Goal: Information Seeking & Learning: Learn about a topic

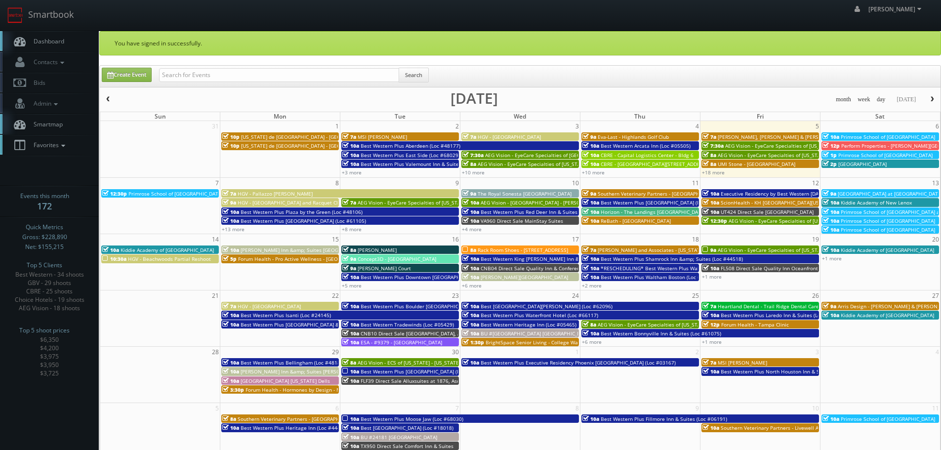
click at [64, 141] on span "Favorites" at bounding box center [48, 145] width 39 height 8
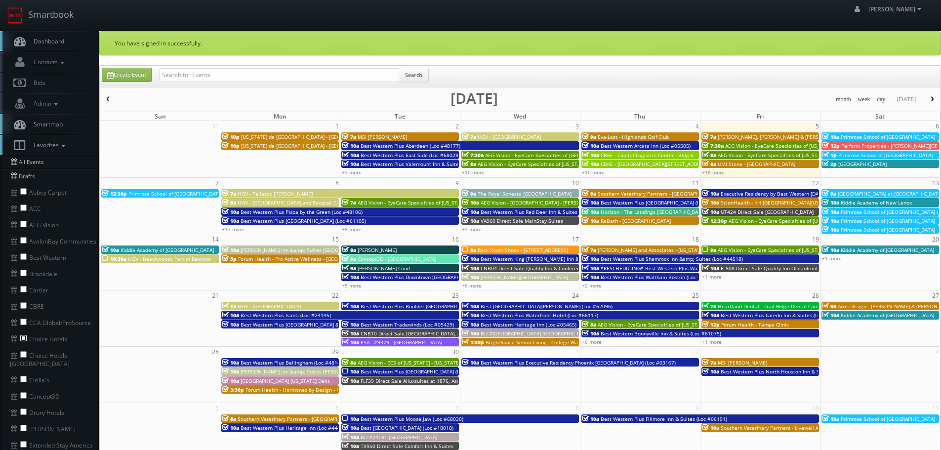
click at [23, 338] on input "checkbox" at bounding box center [23, 338] width 6 height 6
checkbox input "true"
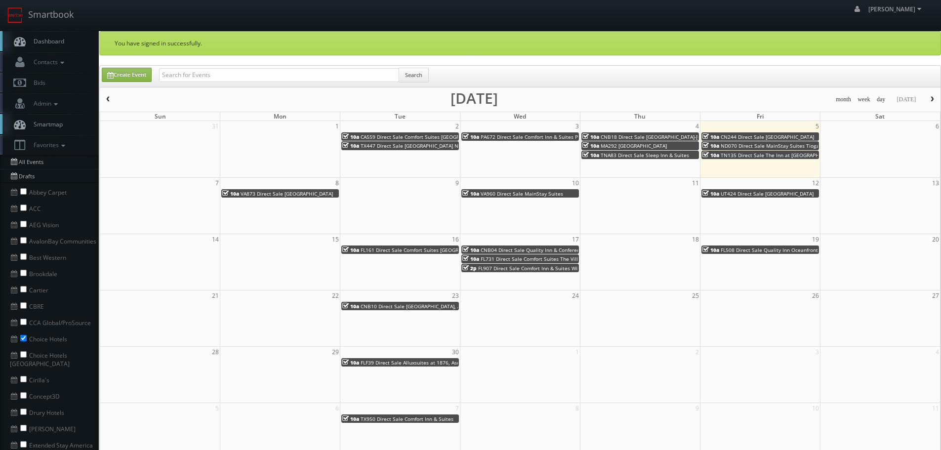
click at [112, 96] on button "button" at bounding box center [108, 99] width 17 height 12
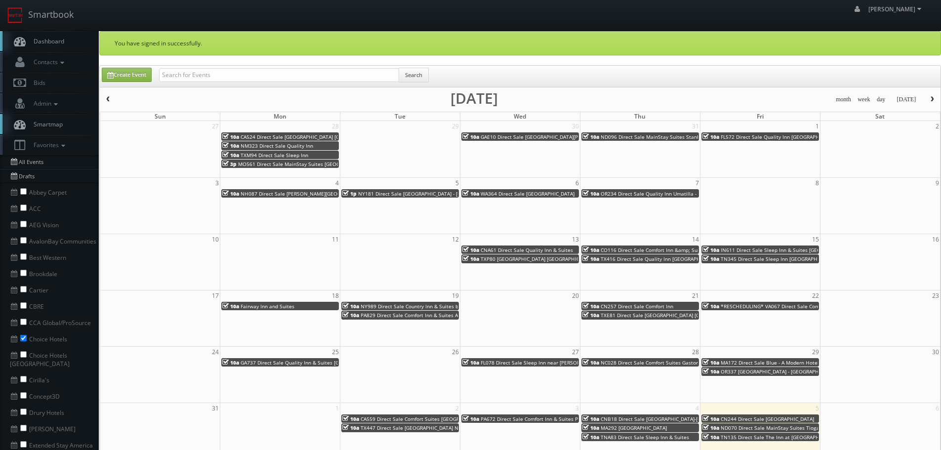
click at [112, 96] on button "button" at bounding box center [108, 99] width 17 height 12
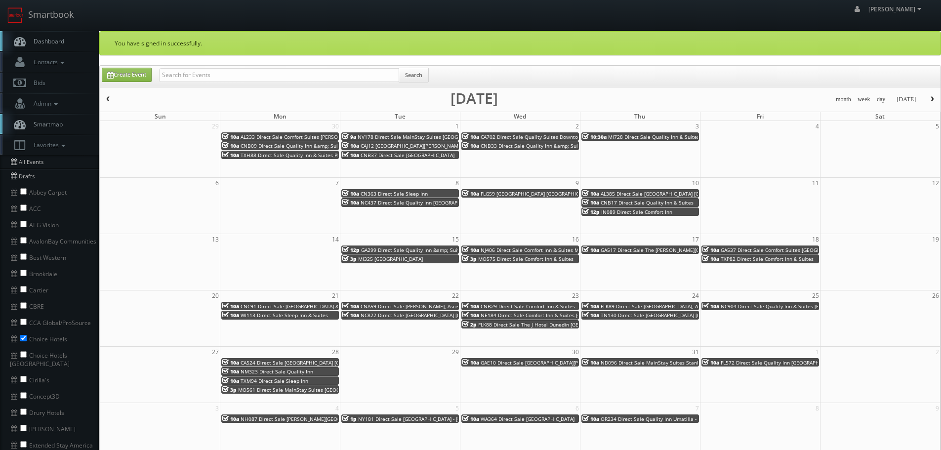
click at [408, 137] on span "NV178 Direct Sale MainStay Suites [GEOGRAPHIC_DATA]" at bounding box center [424, 136] width 133 height 7
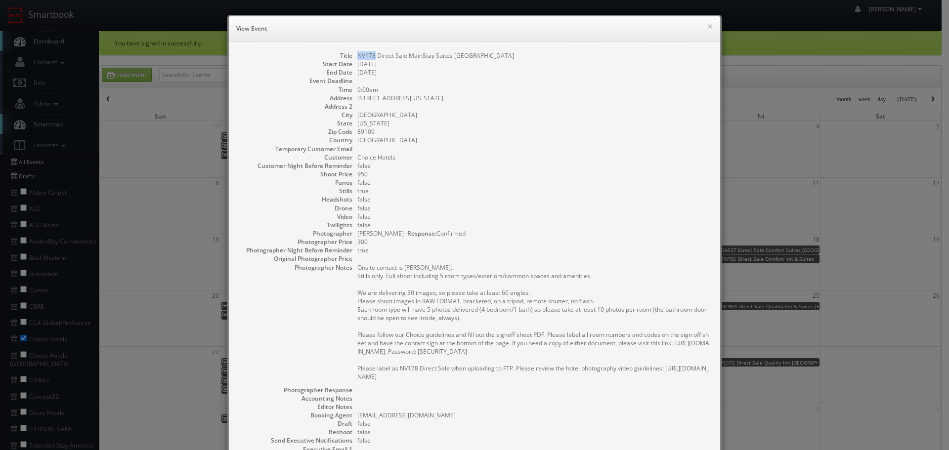
copy dd "NV178"
drag, startPoint x: 353, startPoint y: 54, endPoint x: 371, endPoint y: 55, distance: 18.3
click at [371, 55] on dl "Title NV178 Direct Sale MainStay Suites [GEOGRAPHIC_DATA] Start Date [DATE] End…" at bounding box center [474, 286] width 471 height 470
copy dd "MainStay Suites"
drag, startPoint x: 449, startPoint y: 56, endPoint x: 406, endPoint y: 58, distance: 43.5
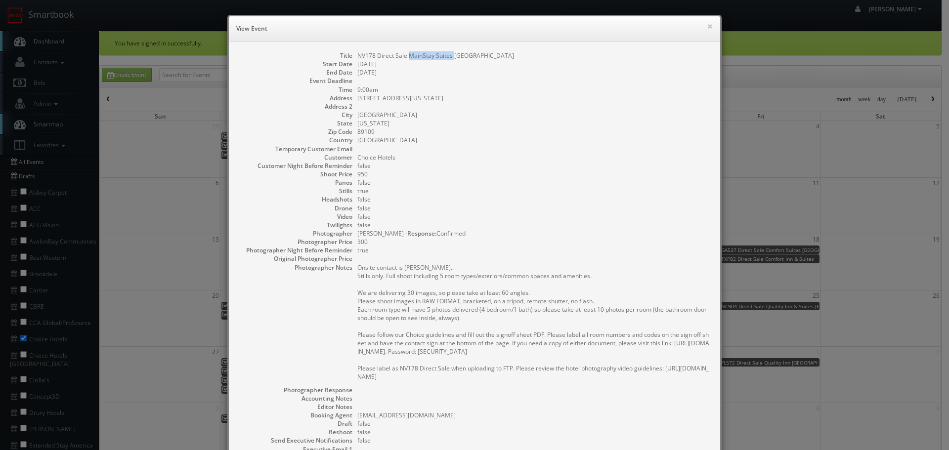
click at [406, 58] on dd "NV178 Direct Sale MainStay Suites [GEOGRAPHIC_DATA]" at bounding box center [533, 55] width 353 height 8
copy dd "[DATE]"
drag, startPoint x: 401, startPoint y: 67, endPoint x: 353, endPoint y: 65, distance: 47.5
click at [357, 65] on dd "[DATE]" at bounding box center [533, 64] width 353 height 8
click at [707, 27] on button "×" at bounding box center [710, 26] width 6 height 7
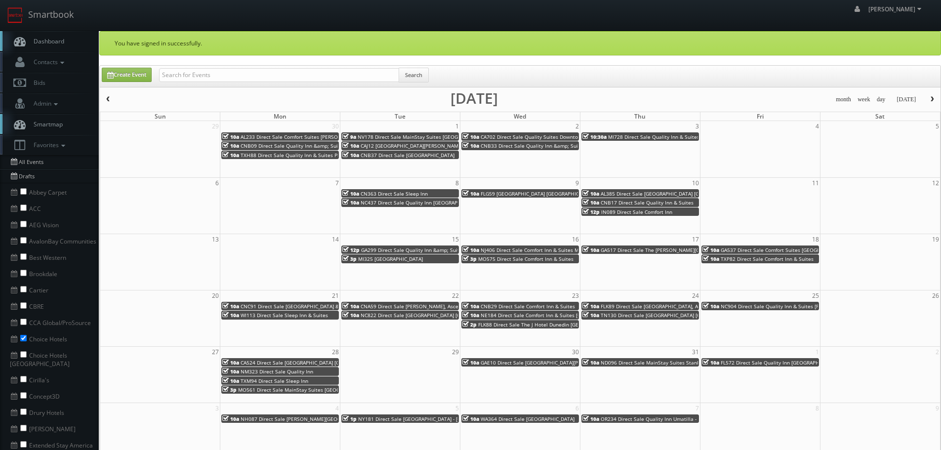
click at [424, 146] on span "CAJ12 [GEOGRAPHIC_DATA][PERSON_NAME] - [GEOGRAPHIC_DATA][PERSON_NAME]" at bounding box center [458, 145] width 194 height 7
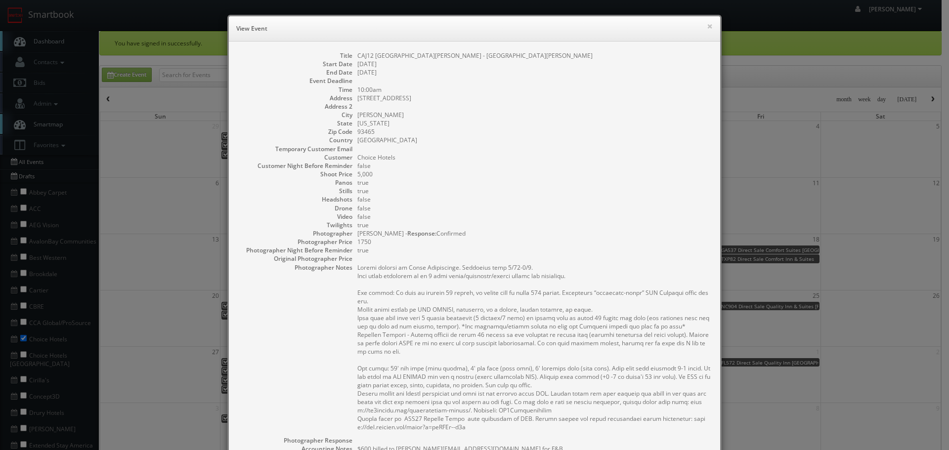
click at [709, 25] on div "× View Event" at bounding box center [474, 28] width 491 height 25
click at [707, 25] on button "×" at bounding box center [710, 26] width 6 height 7
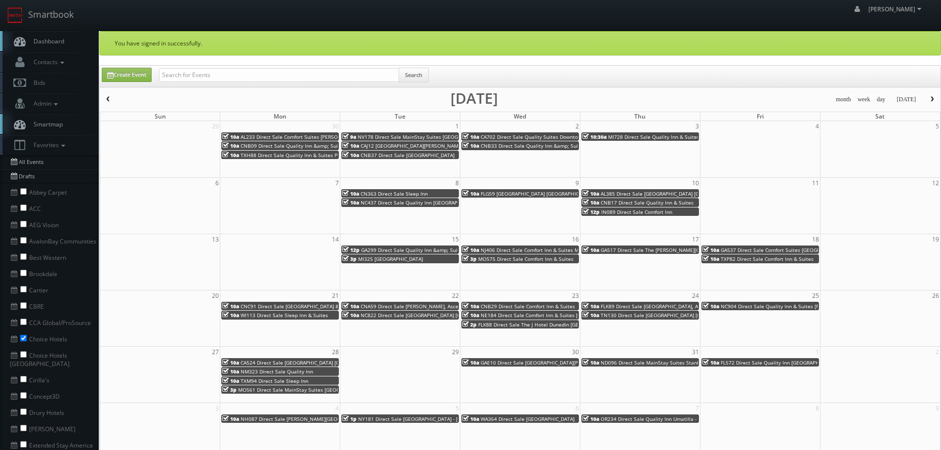
click at [371, 156] on span "CNB37 Direct Sale [GEOGRAPHIC_DATA]" at bounding box center [408, 155] width 94 height 7
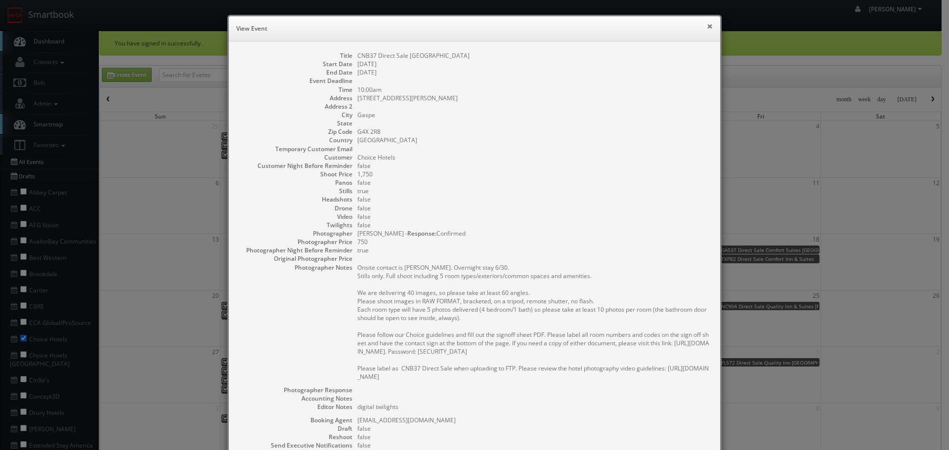
click at [708, 23] on button "×" at bounding box center [710, 26] width 6 height 7
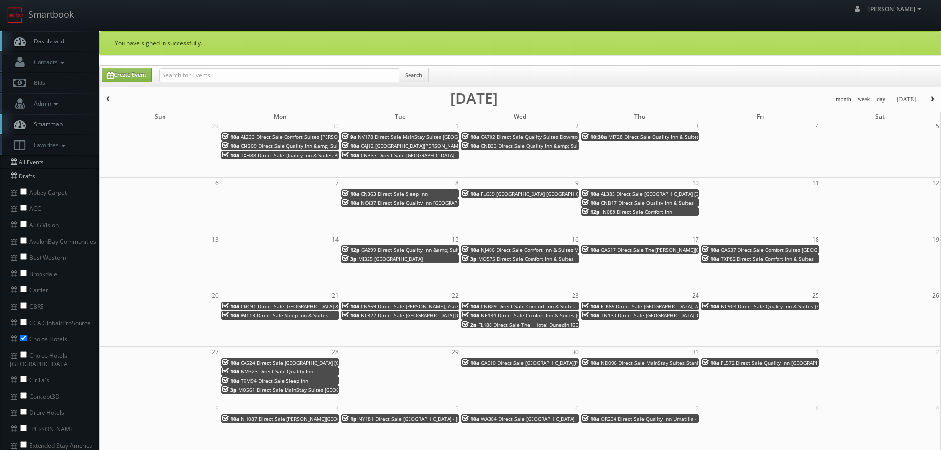
click at [513, 136] on span "CA702 Direct Sale Quality Suites Downtown [GEOGRAPHIC_DATA][PERSON_NAME]" at bounding box center [577, 136] width 193 height 7
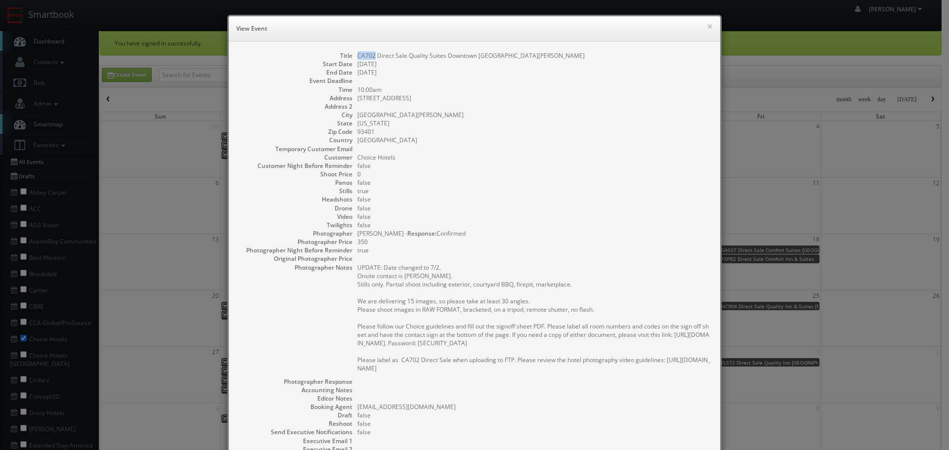
copy dd "CA702"
drag, startPoint x: 371, startPoint y: 54, endPoint x: 603, endPoint y: 69, distance: 232.2
click at [357, 55] on dd "CA702 Direct Sale Quality Suites Downtown [GEOGRAPHIC_DATA][PERSON_NAME]" at bounding box center [533, 55] width 353 height 8
copy dd "Quality Suites"
drag, startPoint x: 442, startPoint y: 55, endPoint x: 405, endPoint y: 55, distance: 37.1
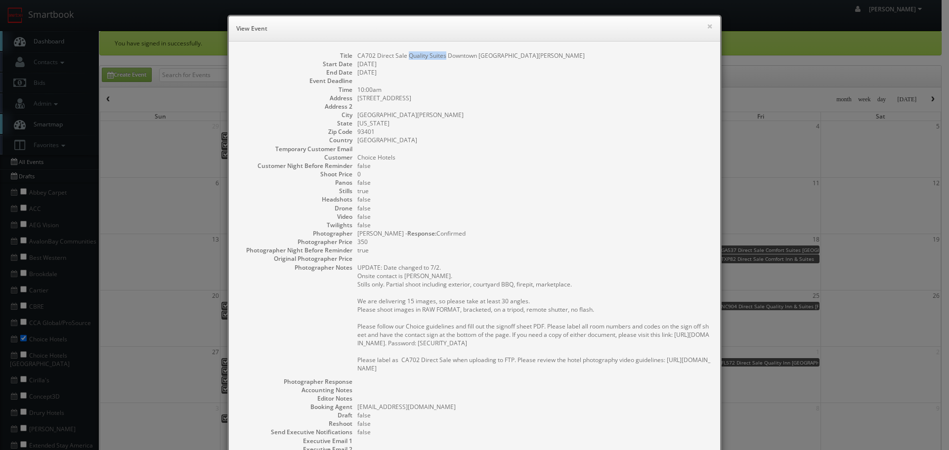
click at [405, 55] on dd "CA702 Direct Sale Quality Suites Downtown [GEOGRAPHIC_DATA][PERSON_NAME]" at bounding box center [533, 55] width 353 height 8
click at [707, 24] on button "×" at bounding box center [710, 26] width 6 height 7
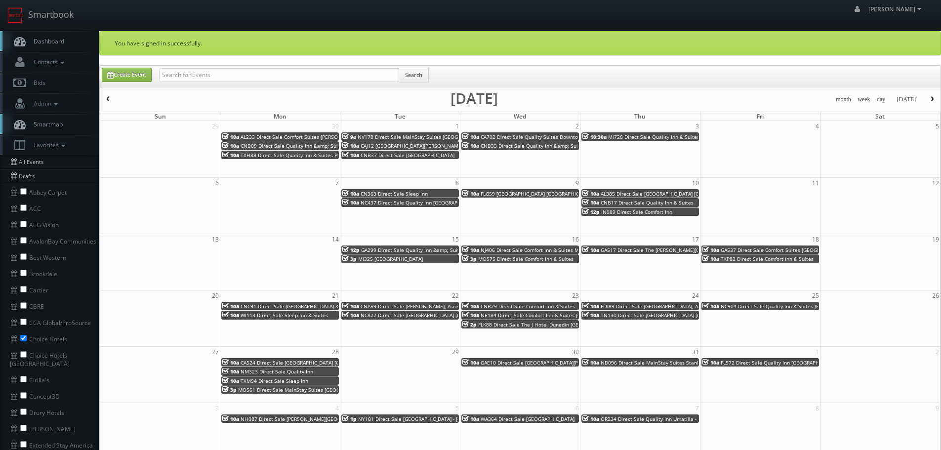
click at [633, 136] on span "MI728 Direct Sale Quality Inn & Suites Next to the Casino" at bounding box center [676, 136] width 137 height 7
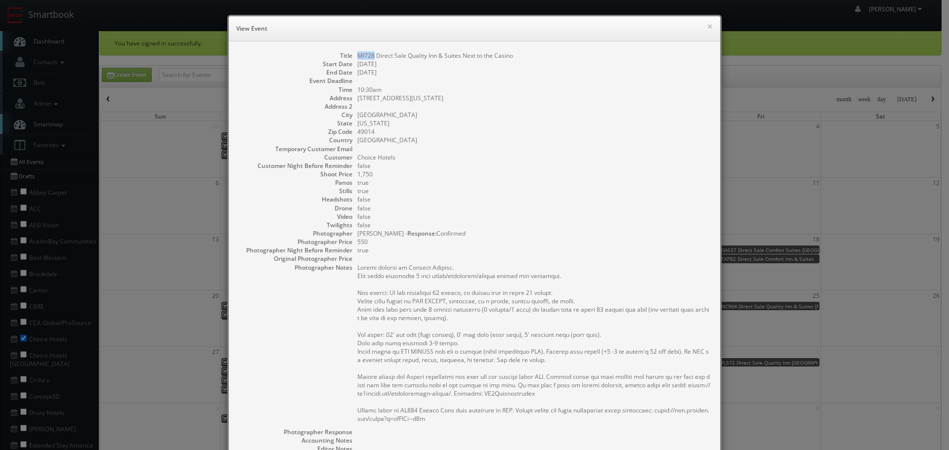
drag, startPoint x: 370, startPoint y: 54, endPoint x: 352, endPoint y: 55, distance: 17.8
click at [352, 55] on dl "Title MI728 Direct Sale Quality Inn & Suites Next to the Casino Start Date [DAT…" at bounding box center [474, 307] width 471 height 512
copy dd "MI728"
copy dd "Quality Inn & Suites"
drag, startPoint x: 458, startPoint y: 56, endPoint x: 404, endPoint y: 57, distance: 54.8
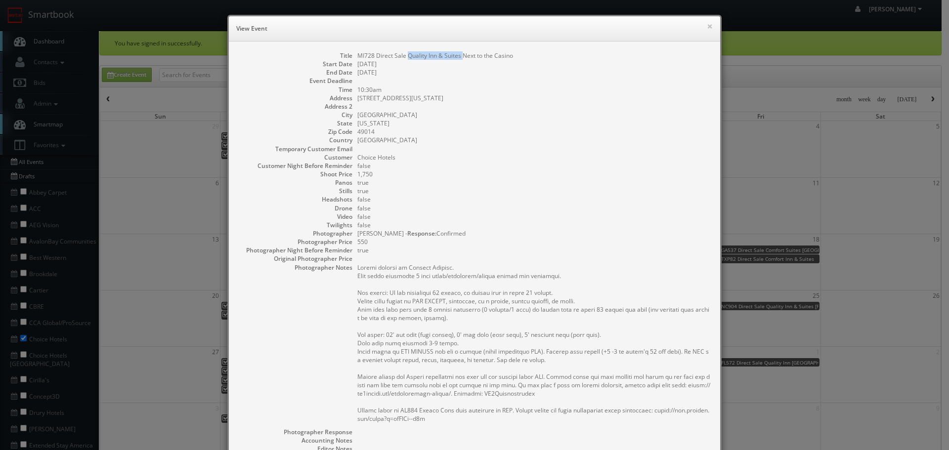
click at [404, 57] on dd "MI728 Direct Sale Quality Inn & Suites Next to the Casino" at bounding box center [533, 55] width 353 height 8
click at [707, 25] on button "×" at bounding box center [710, 26] width 6 height 7
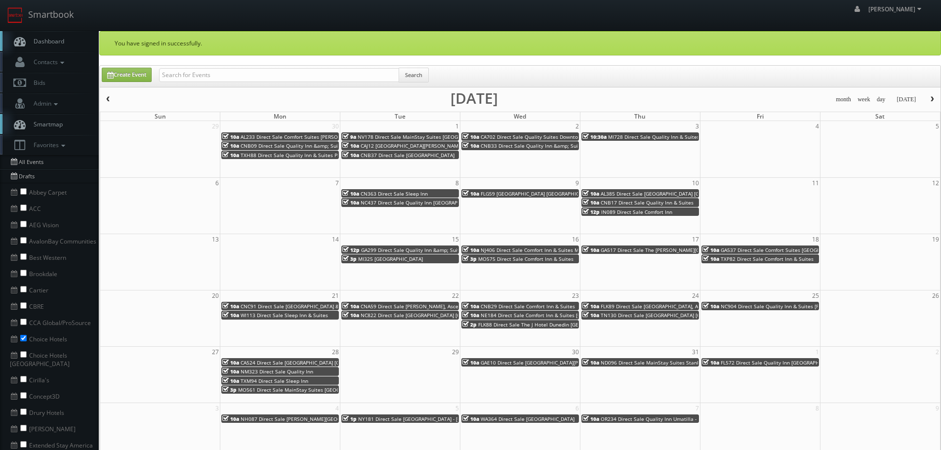
click at [374, 205] on span "NC437 Direct Sale Quality Inn [GEOGRAPHIC_DATA]" at bounding box center [421, 202] width 121 height 7
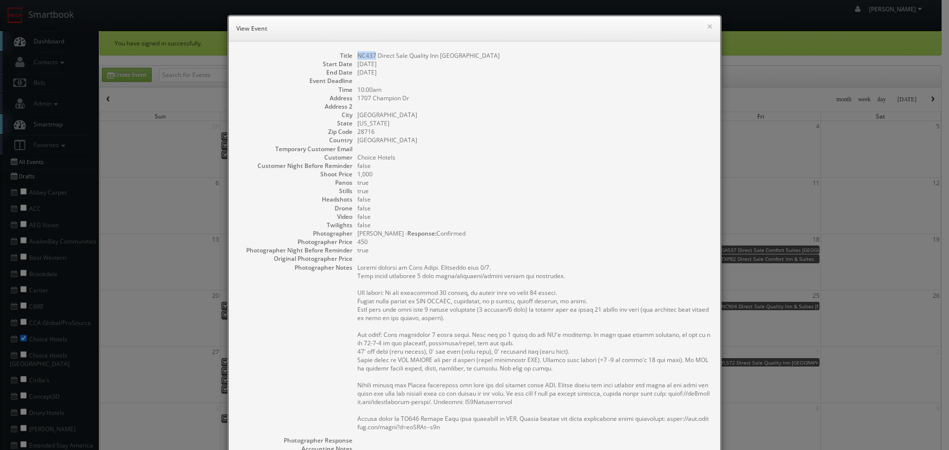
copy dd "NC437"
drag, startPoint x: 369, startPoint y: 54, endPoint x: 353, endPoint y: 55, distance: 15.8
click at [353, 55] on dl "Title NC437 Direct Sale Quality Inn [GEOGRAPHIC_DATA] Start Date [DATE] End Dat…" at bounding box center [474, 311] width 471 height 520
copy dd "Quality Inn"
drag, startPoint x: 436, startPoint y: 55, endPoint x: 405, endPoint y: 56, distance: 31.1
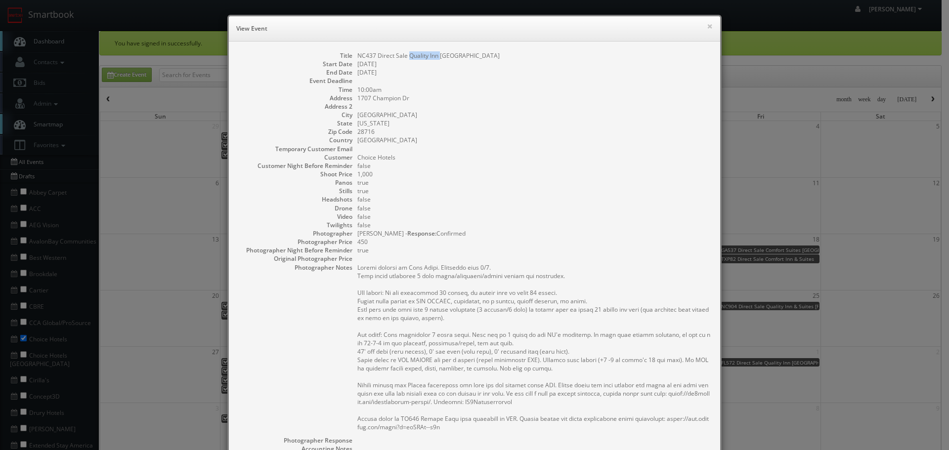
click at [405, 56] on dd "NC437 Direct Sale Quality Inn [GEOGRAPHIC_DATA]" at bounding box center [533, 55] width 353 height 8
click at [707, 24] on button "×" at bounding box center [710, 26] width 6 height 7
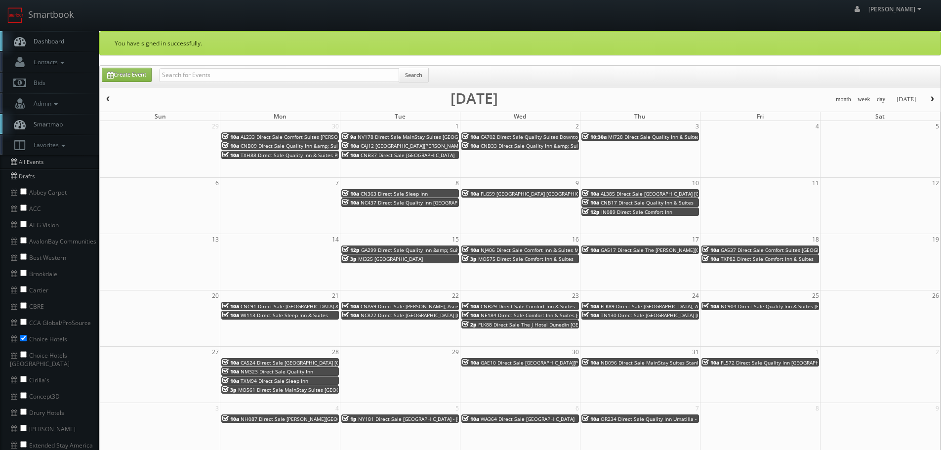
click at [506, 194] on span "FLG59 [GEOGRAPHIC_DATA] [GEOGRAPHIC_DATA]-[GEOGRAPHIC_DATA]" at bounding box center [563, 193] width 164 height 7
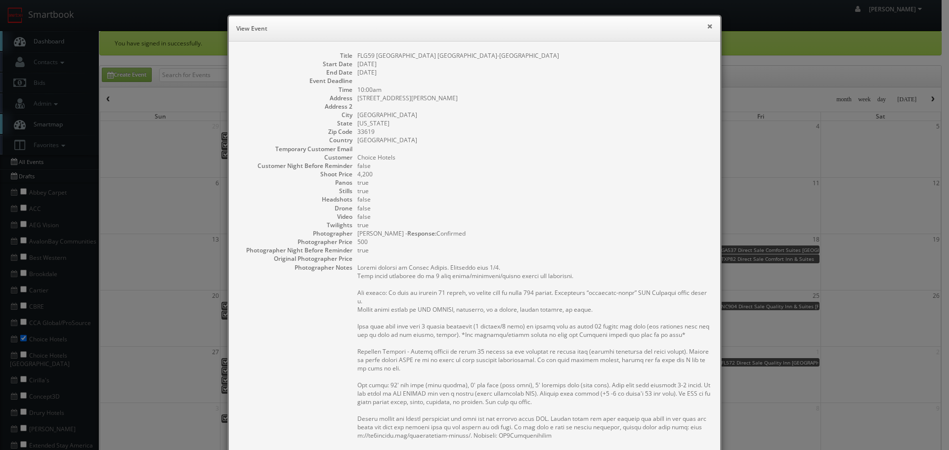
click at [707, 28] on button "×" at bounding box center [710, 26] width 6 height 7
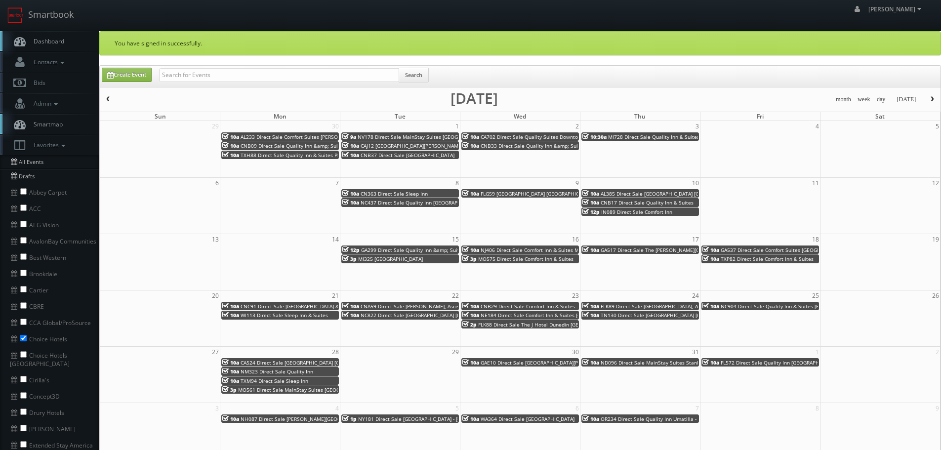
click at [664, 195] on span "AL385 Direct Sale [GEOGRAPHIC_DATA] [GEOGRAPHIC_DATA] - [GEOGRAPHIC_DATA]" at bounding box center [698, 193] width 195 height 7
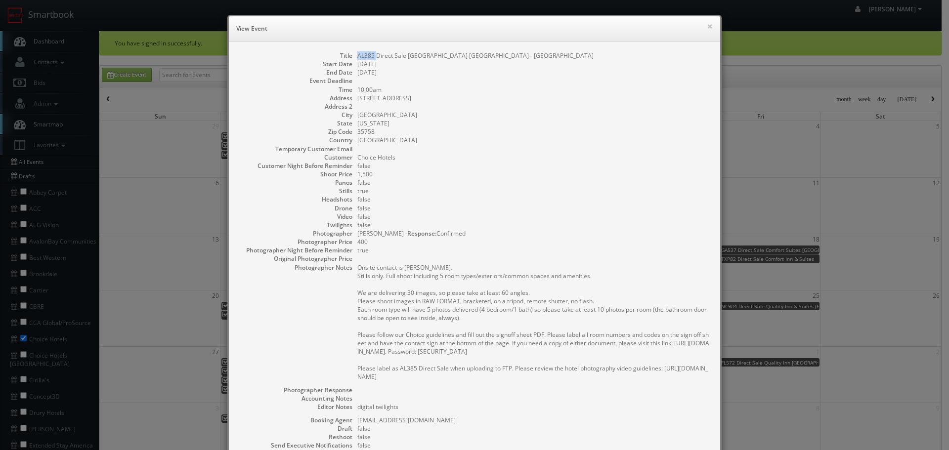
copy dd "AL385"
drag, startPoint x: 372, startPoint y: 55, endPoint x: 355, endPoint y: 56, distance: 16.8
click at [357, 56] on dd "AL385 Direct Sale [GEOGRAPHIC_DATA] [GEOGRAPHIC_DATA] - [GEOGRAPHIC_DATA]" at bounding box center [533, 55] width 353 height 8
drag, startPoint x: 432, startPoint y: 57, endPoint x: 404, endPoint y: 56, distance: 28.2
click at [404, 56] on dd "AL385 Direct Sale [GEOGRAPHIC_DATA] [GEOGRAPHIC_DATA] - [GEOGRAPHIC_DATA]" at bounding box center [533, 55] width 353 height 8
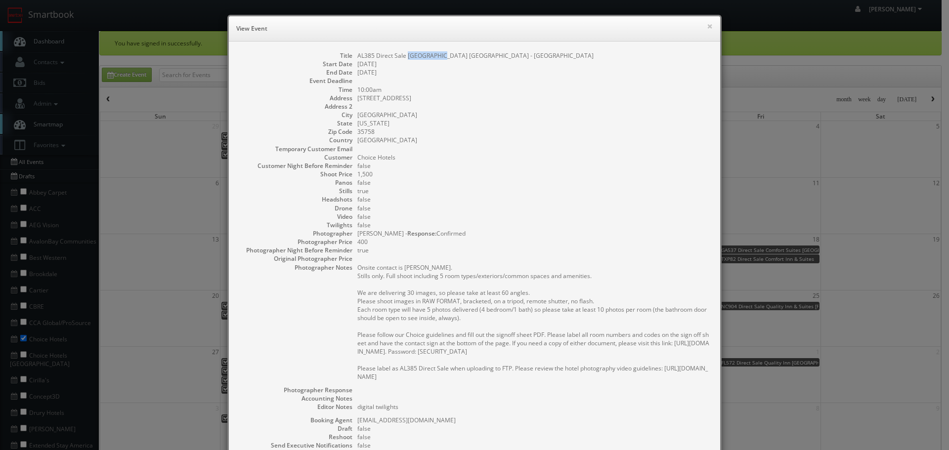
drag, startPoint x: 387, startPoint y: 64, endPoint x: 352, endPoint y: 63, distance: 35.6
click at [352, 63] on dl "Title AL385 Direct Sale Quality Inn [GEOGRAPHIC_DATA] - [GEOGRAPHIC_DATA] Start…" at bounding box center [474, 288] width 471 height 475
click at [840, 237] on div "× View Event Title AL385 Direct Sale [GEOGRAPHIC_DATA] [GEOGRAPHIC_DATA] - [GEO…" at bounding box center [474, 225] width 949 height 450
click at [707, 23] on button "×" at bounding box center [710, 26] width 6 height 7
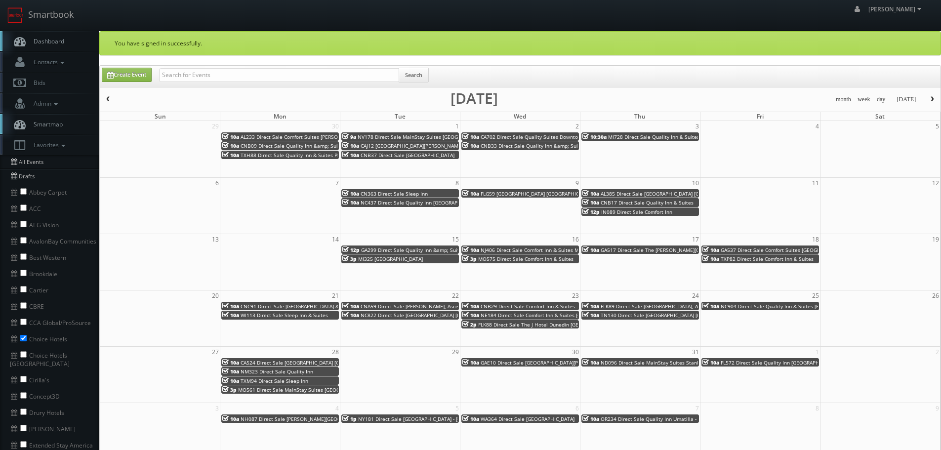
click at [636, 214] on span "IN089 Direct Sale Comfort Inn" at bounding box center [636, 211] width 71 height 7
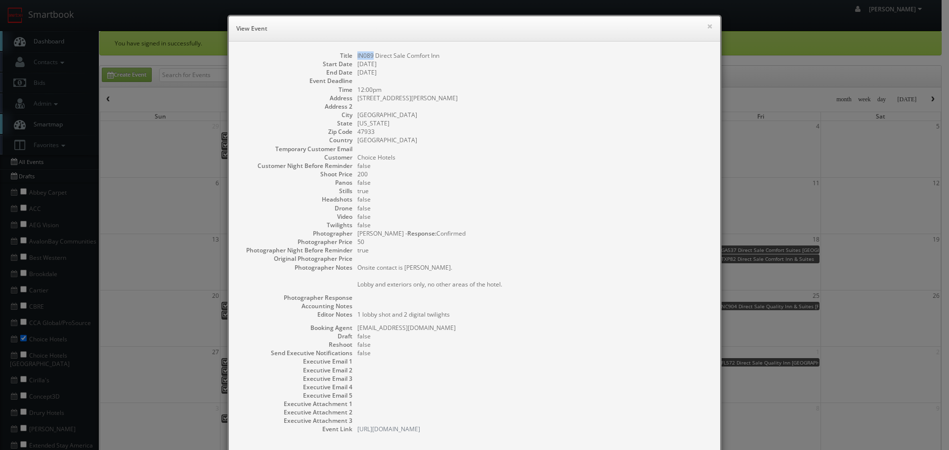
drag, startPoint x: 370, startPoint y: 56, endPoint x: 353, endPoint y: 56, distance: 16.8
click at [353, 56] on dl "Title IN089 Direct Sale Comfort Inn Start Date [DATE] End Date [DATE] Event Dea…" at bounding box center [474, 242] width 471 height 382
drag, startPoint x: 441, startPoint y: 56, endPoint x: 402, endPoint y: 54, distance: 39.1
click at [402, 54] on dd "IN089 Direct Sale Comfort Inn" at bounding box center [533, 55] width 353 height 8
drag, startPoint x: 384, startPoint y: 62, endPoint x: 353, endPoint y: 62, distance: 31.6
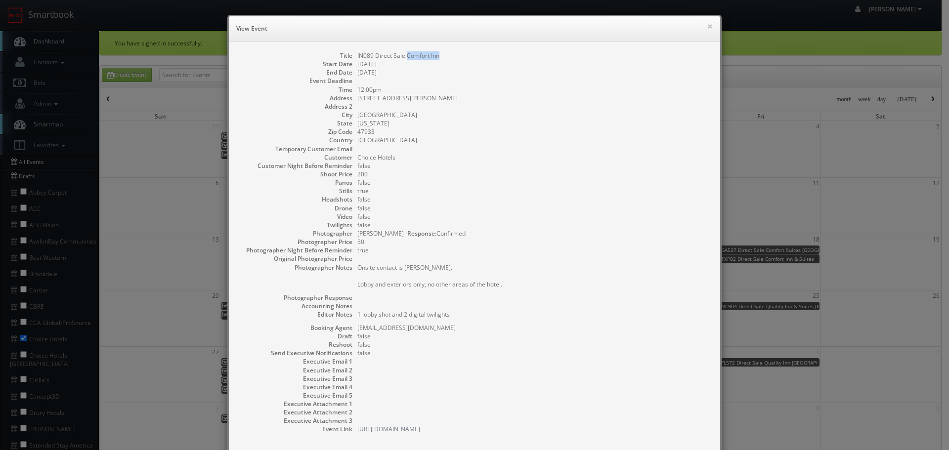
click at [353, 62] on dl "Title IN089 Direct Sale Comfort Inn Start Date [DATE] End Date [DATE] Event Dea…" at bounding box center [474, 242] width 471 height 382
click at [707, 28] on button "×" at bounding box center [710, 26] width 6 height 7
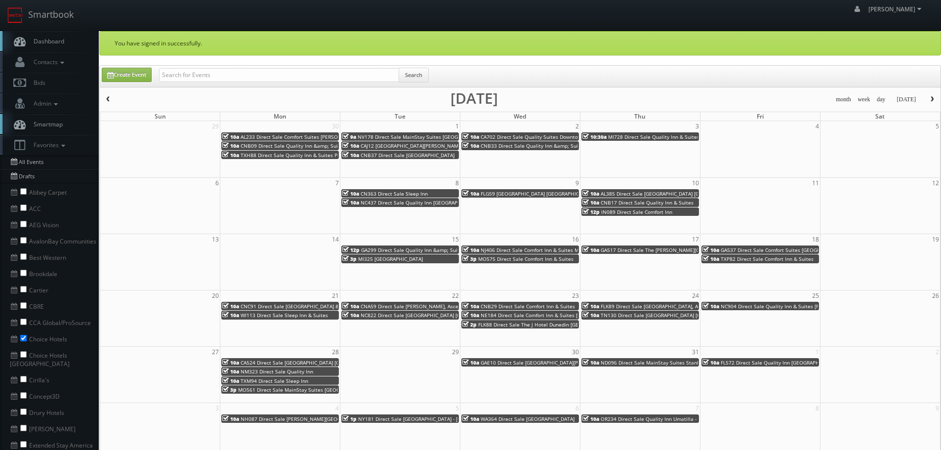
click at [408, 248] on span "GA299 Direct Sale Quality Inn &amp; Suites [GEOGRAPHIC_DATA] - [GEOGRAPHIC_DATA]" at bounding box center [464, 250] width 207 height 7
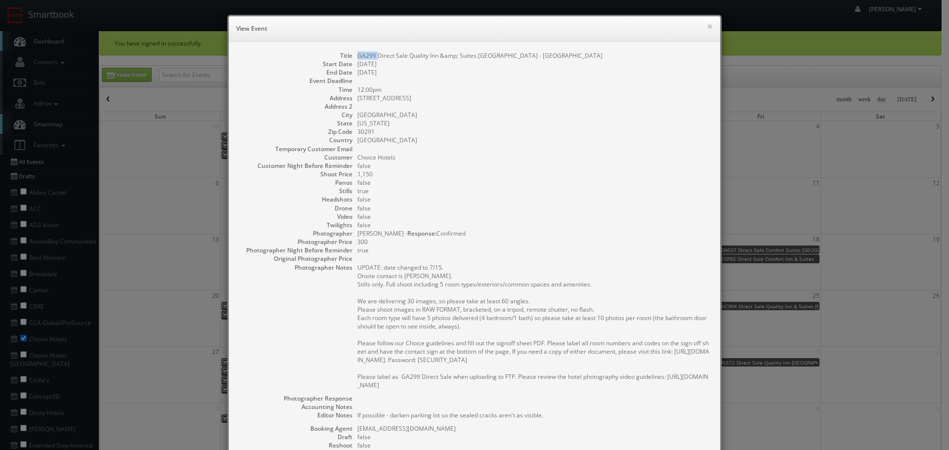
drag, startPoint x: 373, startPoint y: 54, endPoint x: 353, endPoint y: 54, distance: 19.3
click at [357, 54] on dd "GA299 Direct Sale Quality Inn &amp; Suites [GEOGRAPHIC_DATA] - [GEOGRAPHIC_DATA]" at bounding box center [533, 55] width 353 height 8
drag, startPoint x: 406, startPoint y: 65, endPoint x: 354, endPoint y: 65, distance: 51.9
click at [357, 65] on dd "[DATE]" at bounding box center [533, 64] width 353 height 8
click at [708, 29] on button "×" at bounding box center [710, 26] width 6 height 7
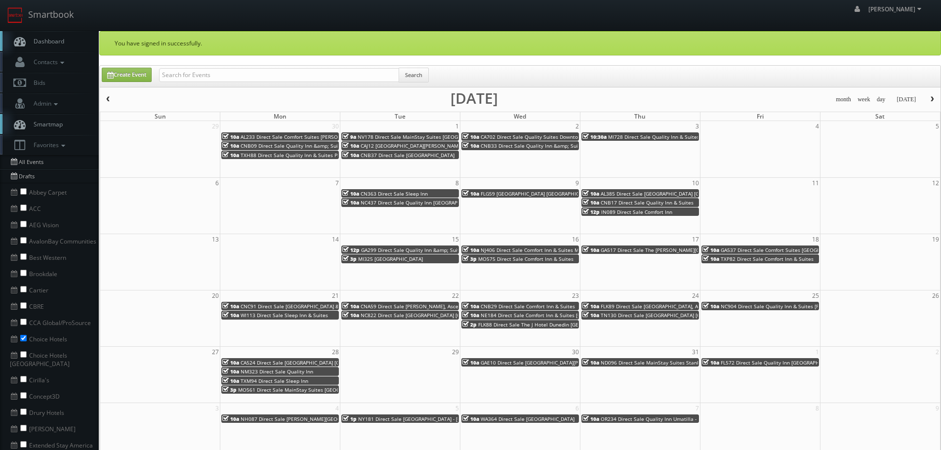
click at [403, 261] on span "MI325 [GEOGRAPHIC_DATA]" at bounding box center [390, 258] width 65 height 7
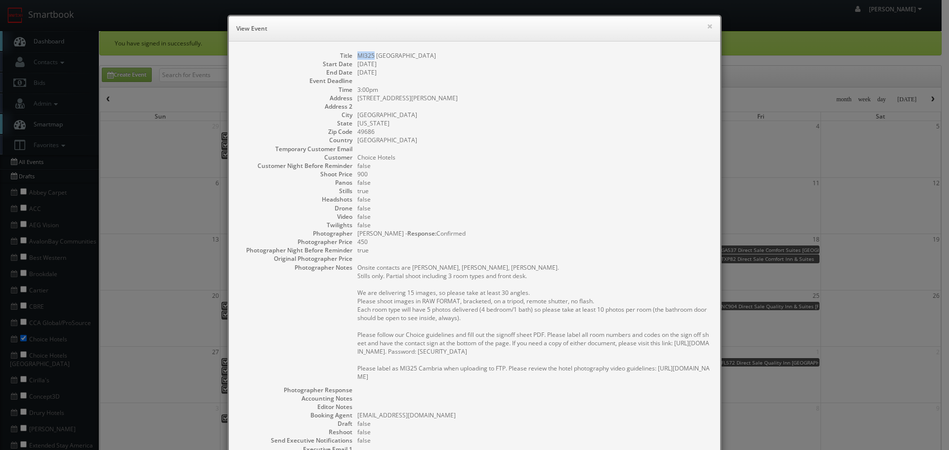
drag, startPoint x: 370, startPoint y: 55, endPoint x: 353, endPoint y: 54, distance: 17.4
click at [353, 54] on dl "Title MI325 [GEOGRAPHIC_DATA] Start Date [DATE] End Date [DATE] Event Deadline …" at bounding box center [474, 286] width 471 height 470
click at [707, 24] on button "×" at bounding box center [710, 26] width 6 height 7
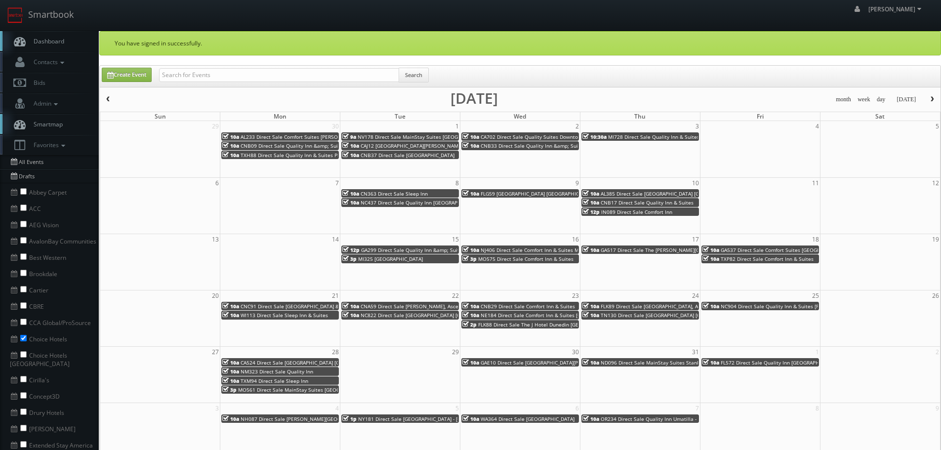
click at [497, 247] on span "NJ406 Direct Sale Comfort Inn & Suites Mt. [PERSON_NAME][GEOGRAPHIC_DATA]" at bounding box center [576, 250] width 191 height 7
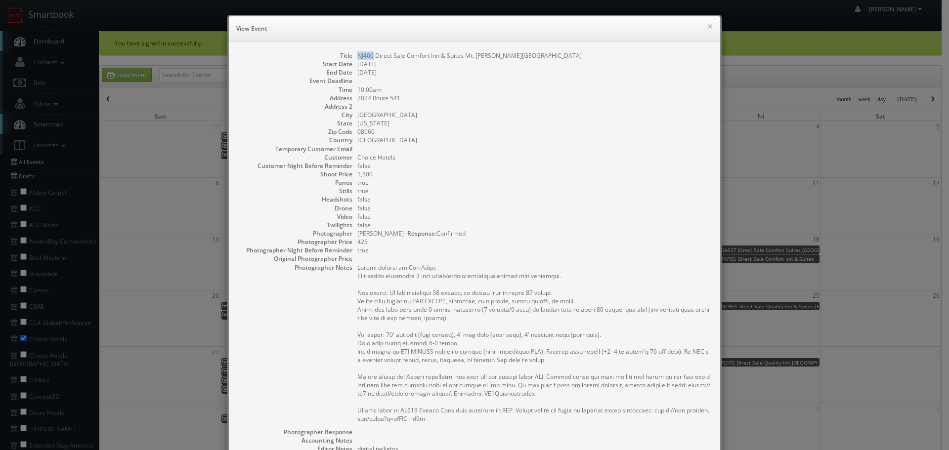
drag, startPoint x: 369, startPoint y: 54, endPoint x: 355, endPoint y: 57, distance: 14.5
click at [357, 57] on dd "NJ406 Direct Sale Comfort Inn & Suites Mt. [PERSON_NAME][GEOGRAPHIC_DATA]" at bounding box center [533, 55] width 353 height 8
drag, startPoint x: 459, startPoint y: 55, endPoint x: 474, endPoint y: 72, distance: 22.7
click at [400, 56] on dd "NJ406 Direct Sale Comfort Inn & Suites Mt. [PERSON_NAME][GEOGRAPHIC_DATA]" at bounding box center [533, 55] width 353 height 8
drag, startPoint x: 391, startPoint y: 63, endPoint x: 352, endPoint y: 62, distance: 39.0
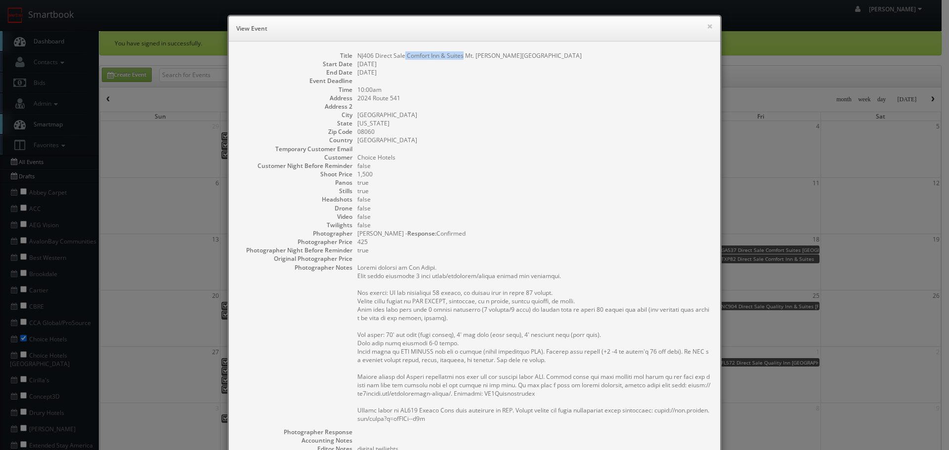
click at [352, 62] on dl "Title NJ406 Direct Sale Comfort Inn & Suites Mt. [PERSON_NAME][GEOGRAPHIC_DATA]…" at bounding box center [474, 309] width 471 height 517
click at [707, 24] on button "×" at bounding box center [710, 26] width 6 height 7
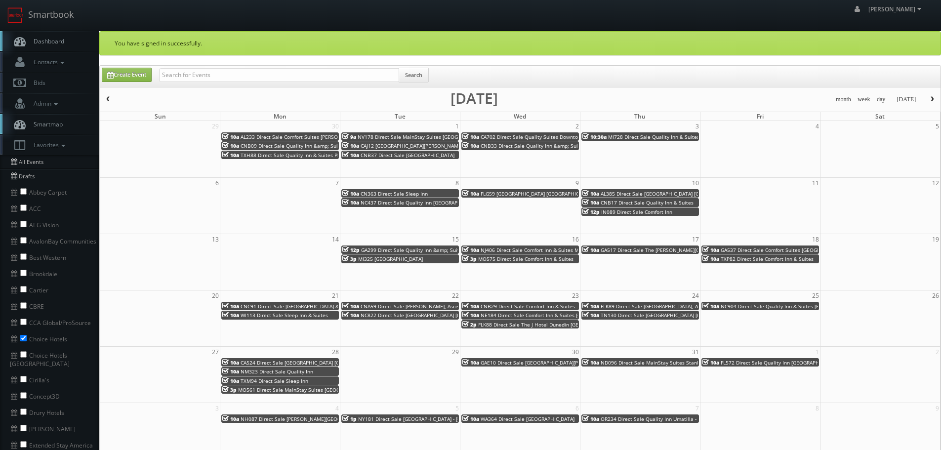
click at [511, 263] on link "3p MO575 Direct Sale Comfort Inn & Suites" at bounding box center [520, 258] width 118 height 8
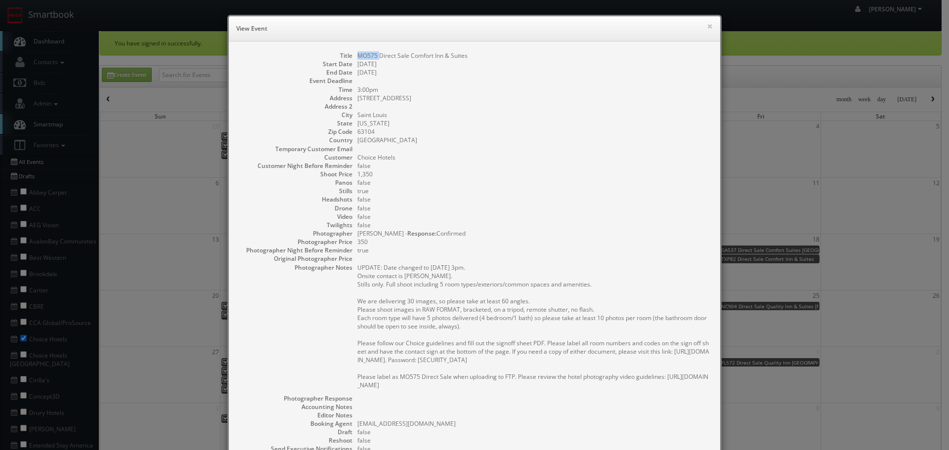
drag, startPoint x: 374, startPoint y: 56, endPoint x: 355, endPoint y: 56, distance: 19.3
click at [357, 56] on dd "MO575 Direct Sale Comfort Inn & Suites" at bounding box center [533, 55] width 353 height 8
drag, startPoint x: 465, startPoint y: 56, endPoint x: 406, endPoint y: 58, distance: 59.8
click at [406, 58] on dd "MO575 Direct Sale Comfort Inn & Suites" at bounding box center [533, 55] width 353 height 8
drag, startPoint x: 395, startPoint y: 63, endPoint x: 352, endPoint y: 65, distance: 42.5
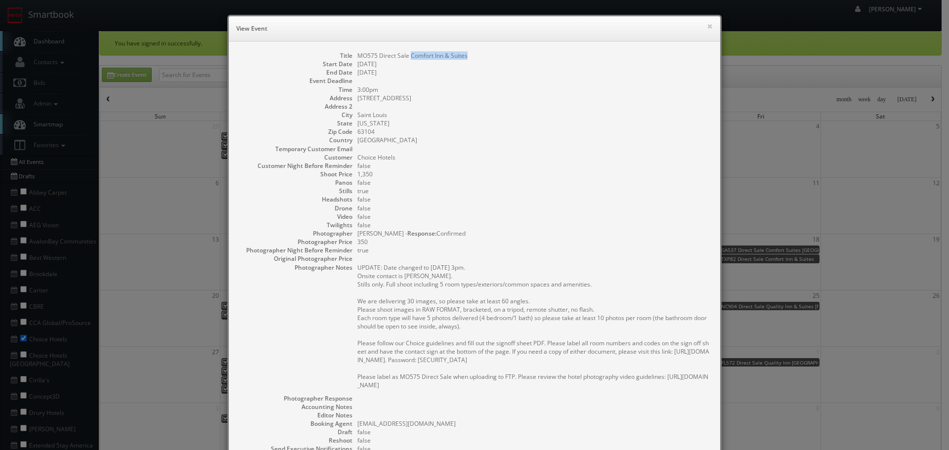
click at [352, 65] on dl "Title MO575 Direct Sale Comfort Inn & Suites Start Date [DATE] End Date [DATE] …" at bounding box center [474, 290] width 471 height 478
click at [548, 141] on dd "[GEOGRAPHIC_DATA]" at bounding box center [533, 140] width 353 height 8
click at [707, 27] on button "×" at bounding box center [710, 26] width 6 height 7
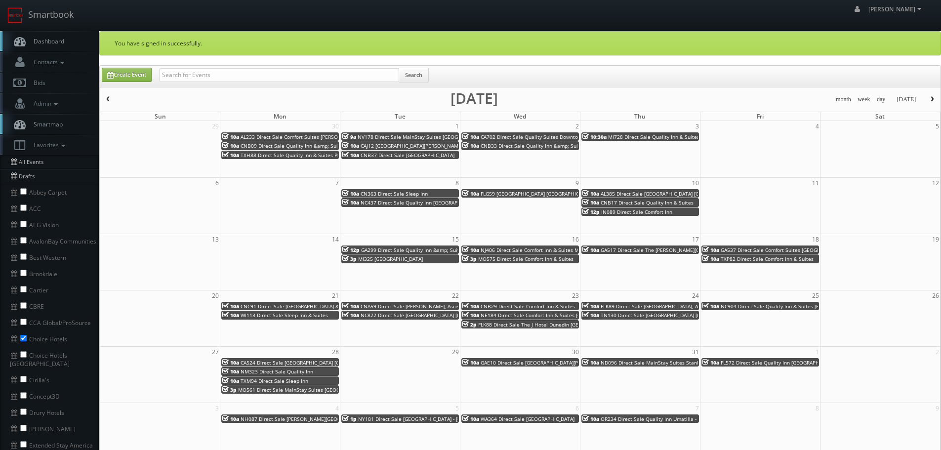
click at [638, 249] on span "GA517 Direct Sale The [PERSON_NAME][GEOGRAPHIC_DATA], Ascend Hotel Collection" at bounding box center [702, 250] width 202 height 7
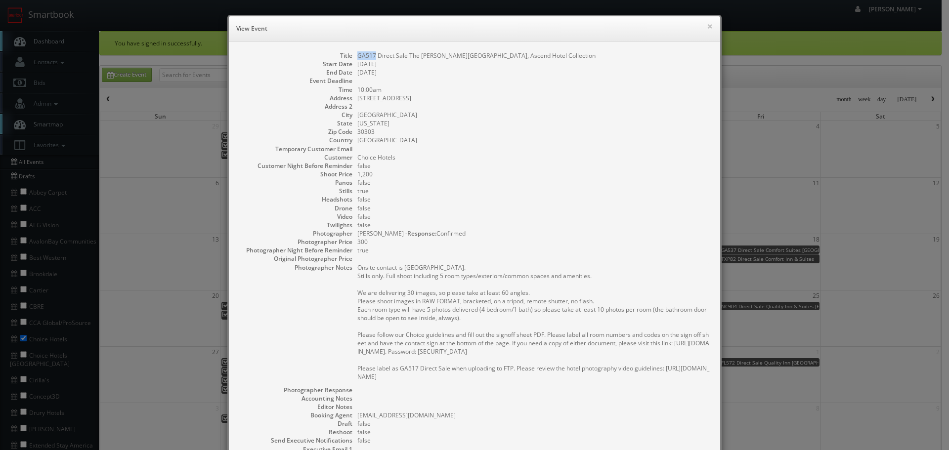
drag, startPoint x: 371, startPoint y: 54, endPoint x: 349, endPoint y: 54, distance: 21.2
click at [349, 54] on dl "Title GA517 Direct Sale The [PERSON_NAME][GEOGRAPHIC_DATA], Ascend Hotel Collec…" at bounding box center [474, 286] width 471 height 470
drag, startPoint x: 532, startPoint y: 56, endPoint x: 512, endPoint y: 54, distance: 19.4
click at [512, 54] on dd "GA517 Direct Sale The [PERSON_NAME][GEOGRAPHIC_DATA], Ascend Hotel Collection" at bounding box center [533, 55] width 353 height 8
drag, startPoint x: 390, startPoint y: 64, endPoint x: 352, endPoint y: 64, distance: 38.0
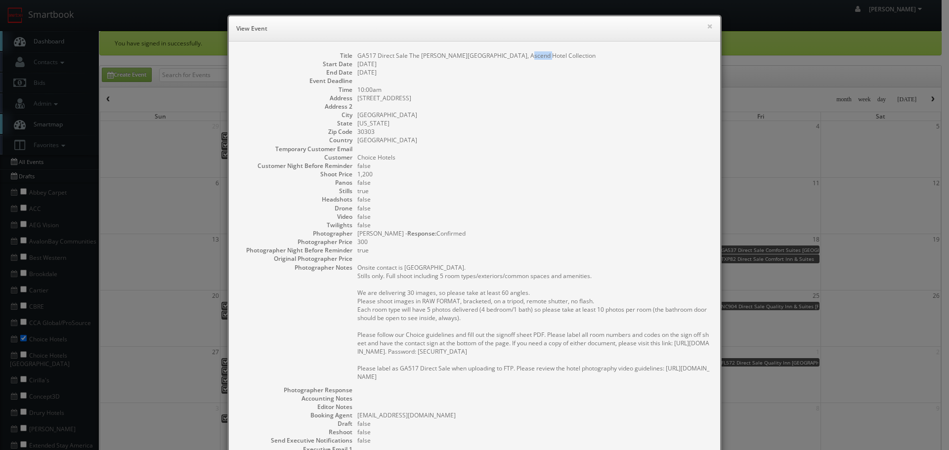
click at [352, 64] on dl "Title GA517 Direct Sale The [PERSON_NAME][GEOGRAPHIC_DATA], Ascend Hotel Collec…" at bounding box center [474, 286] width 471 height 470
click at [707, 23] on button "×" at bounding box center [710, 26] width 6 height 7
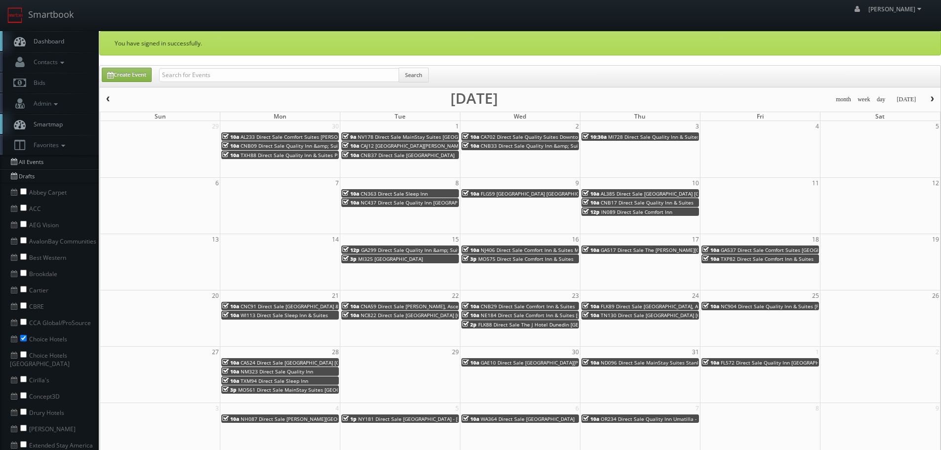
click at [746, 249] on span "GA537 Direct Sale Comfort Suites [GEOGRAPHIC_DATA]" at bounding box center [785, 250] width 129 height 7
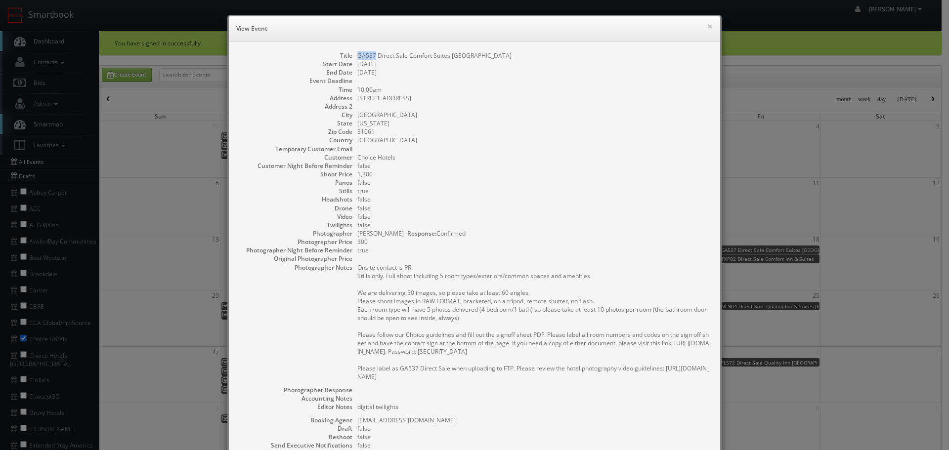
drag, startPoint x: 372, startPoint y: 54, endPoint x: 349, endPoint y: 54, distance: 22.2
click at [349, 54] on dl "Title GA537 Direct Sale Comfort Suites [GEOGRAPHIC_DATA] Start Date [DATE] End …" at bounding box center [474, 288] width 471 height 475
drag, startPoint x: 448, startPoint y: 55, endPoint x: 404, endPoint y: 58, distance: 43.5
click at [404, 58] on dd "GA537 Direct Sale Comfort Suites [GEOGRAPHIC_DATA]" at bounding box center [533, 55] width 353 height 8
drag, startPoint x: 387, startPoint y: 64, endPoint x: 354, endPoint y: 63, distance: 33.6
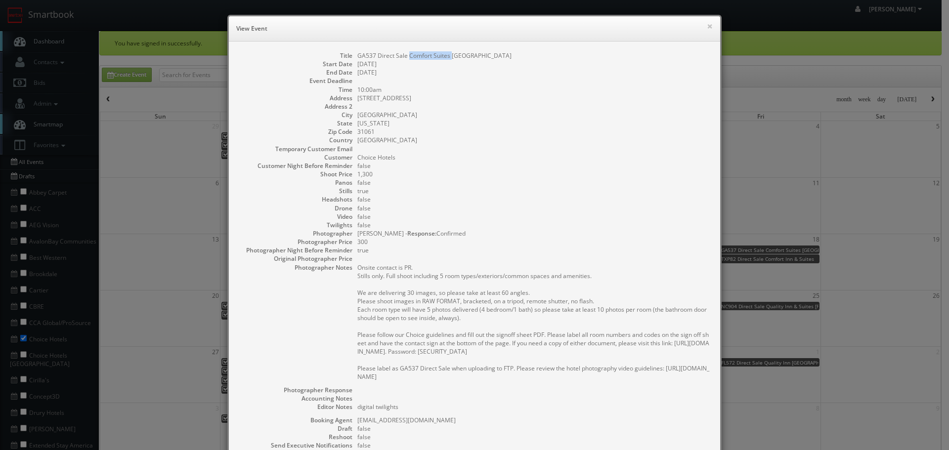
click at [357, 63] on dd "[DATE]" at bounding box center [533, 64] width 353 height 8
click at [707, 24] on button "×" at bounding box center [710, 26] width 6 height 7
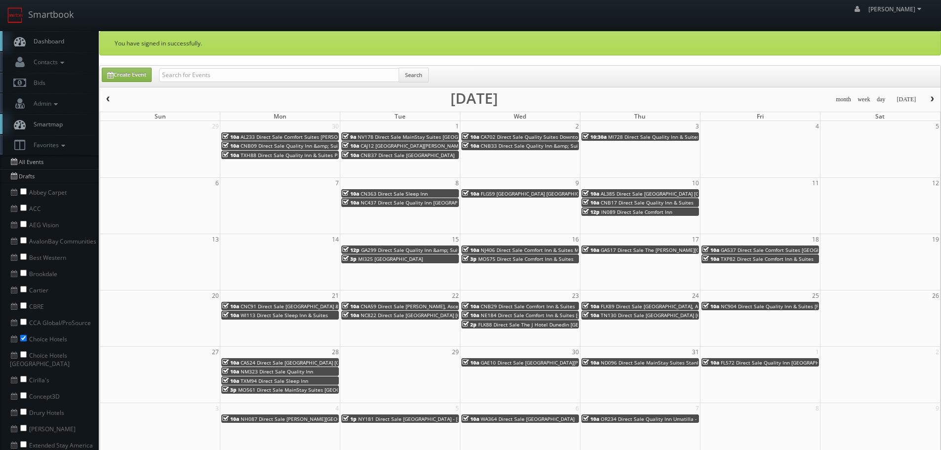
click at [772, 260] on span "TXP82 Direct Sale Comfort Inn & Suites" at bounding box center [767, 258] width 93 height 7
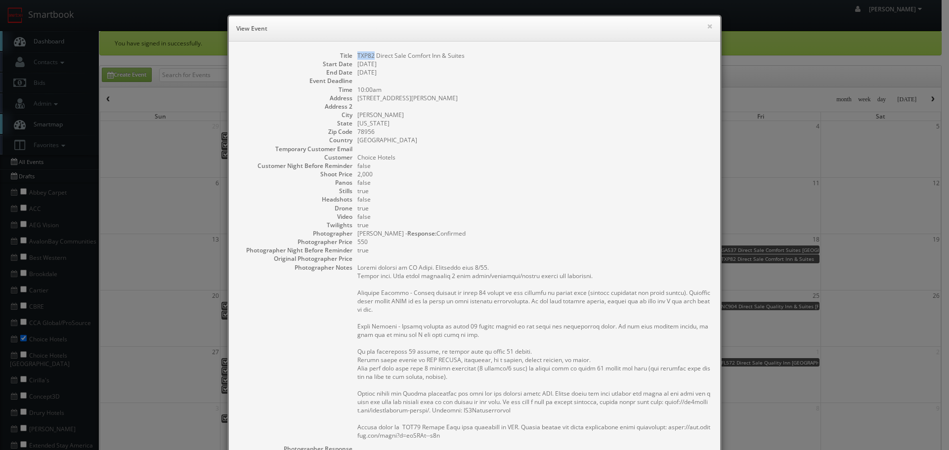
drag, startPoint x: 370, startPoint y: 55, endPoint x: 353, endPoint y: 54, distance: 17.4
click at [353, 54] on dl "Title TXP82 Direct Sale Comfort Inn & Suites Start Date [DATE] End Date [DATE] …" at bounding box center [474, 320] width 471 height 538
drag, startPoint x: 468, startPoint y: 52, endPoint x: 405, endPoint y: 54, distance: 63.3
click at [405, 54] on dd "TXP82 Direct Sale Comfort Inn & Suites" at bounding box center [533, 55] width 353 height 8
click at [707, 27] on button "×" at bounding box center [710, 26] width 6 height 7
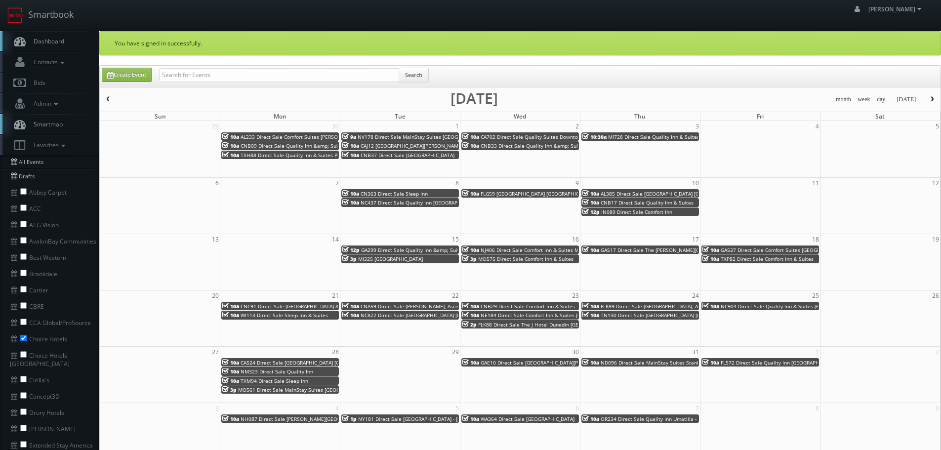
click at [295, 314] on span "WI113 Direct Sale Sleep Inn & Suites" at bounding box center [284, 315] width 87 height 7
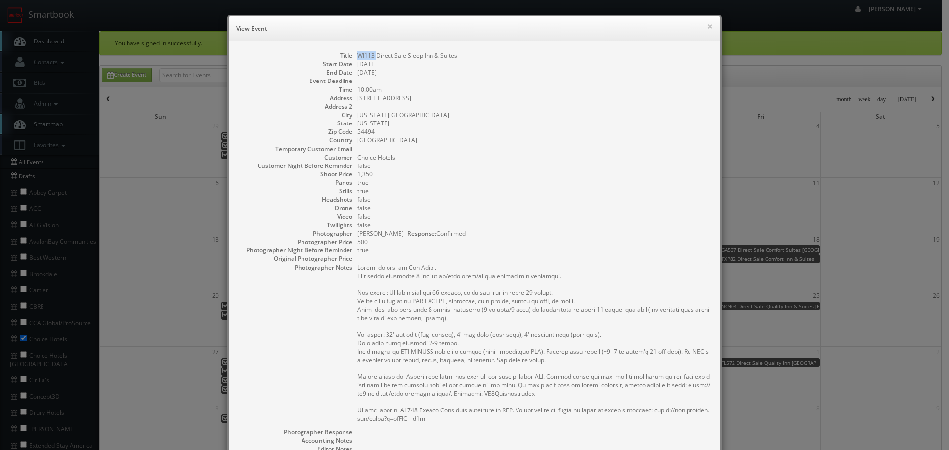
drag, startPoint x: 372, startPoint y: 53, endPoint x: 354, endPoint y: 56, distance: 18.4
click at [357, 56] on dd "WI113 Direct Sale Sleep Inn & Suites" at bounding box center [533, 55] width 353 height 8
drag, startPoint x: 469, startPoint y: 57, endPoint x: 392, endPoint y: 57, distance: 77.6
click at [392, 57] on dd "WI113 Direct Sale Sleep Inn & Suites" at bounding box center [533, 55] width 353 height 8
drag, startPoint x: 390, startPoint y: 64, endPoint x: 352, endPoint y: 65, distance: 38.6
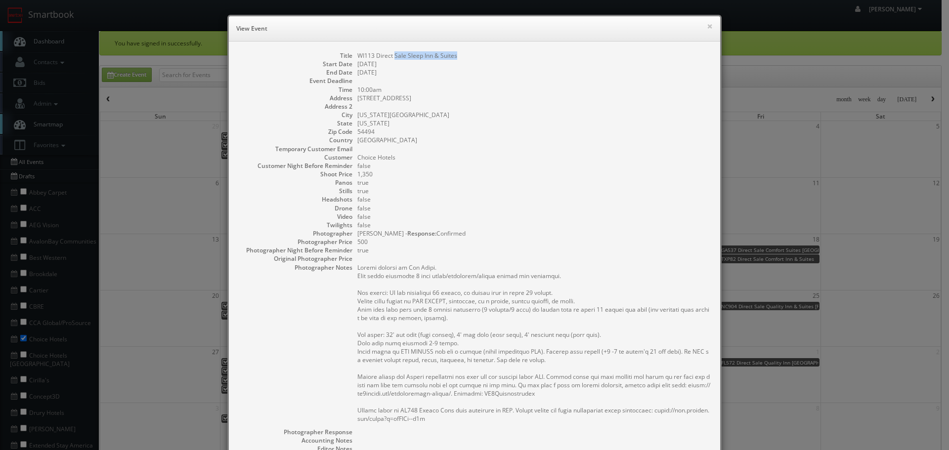
click at [352, 65] on dl "Title WI113 Direct Sale Sleep Inn & Suites Start Date [DATE] End Date [DATE] Ev…" at bounding box center [474, 307] width 471 height 512
click at [708, 26] on button "×" at bounding box center [710, 26] width 6 height 7
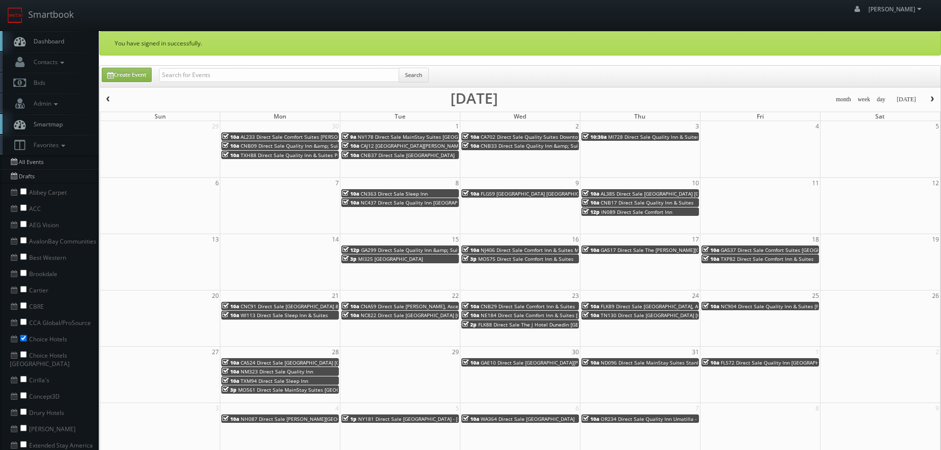
click at [367, 317] on span "NC822 Direct Sale [GEOGRAPHIC_DATA] [GEOGRAPHIC_DATA] - [GEOGRAPHIC_DATA]" at bounding box center [459, 315] width 196 height 7
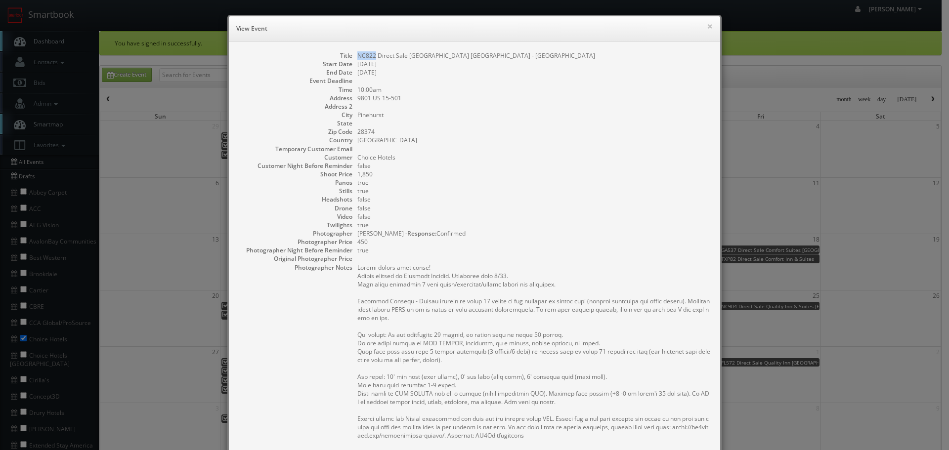
drag, startPoint x: 372, startPoint y: 59, endPoint x: 353, endPoint y: 56, distance: 18.9
click at [357, 56] on dd "NC822 Direct Sale [GEOGRAPHIC_DATA] [GEOGRAPHIC_DATA] - [GEOGRAPHIC_DATA]" at bounding box center [533, 55] width 353 height 8
drag, startPoint x: 427, startPoint y: 55, endPoint x: 405, endPoint y: 52, distance: 22.9
click at [405, 52] on dd "NC822 Direct Sale [GEOGRAPHIC_DATA] [GEOGRAPHIC_DATA] - [GEOGRAPHIC_DATA]" at bounding box center [533, 55] width 353 height 8
drag, startPoint x: 367, startPoint y: 64, endPoint x: 351, endPoint y: 64, distance: 15.3
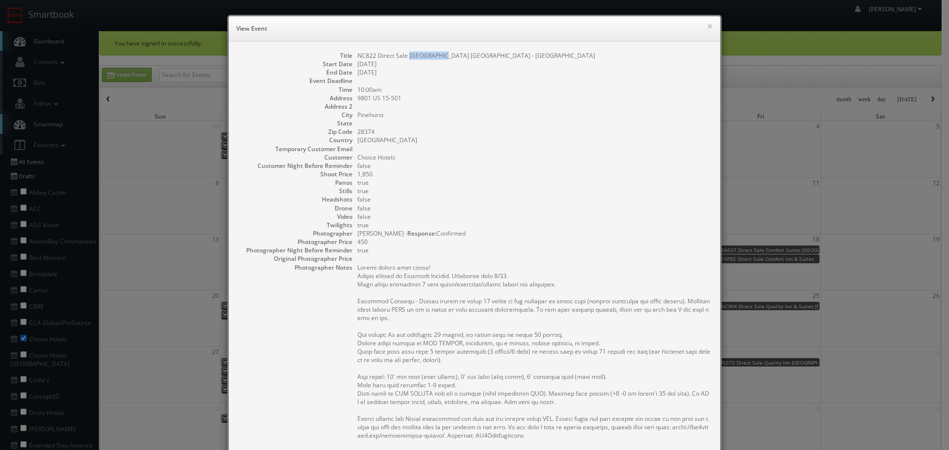
click at [351, 64] on dl "Title NC822 Direct Sale [GEOGRAPHIC_DATA] [GEOGRAPHIC_DATA] - [GEOGRAPHIC_DATA]…" at bounding box center [474, 330] width 471 height 559
click at [707, 23] on button "×" at bounding box center [710, 26] width 6 height 7
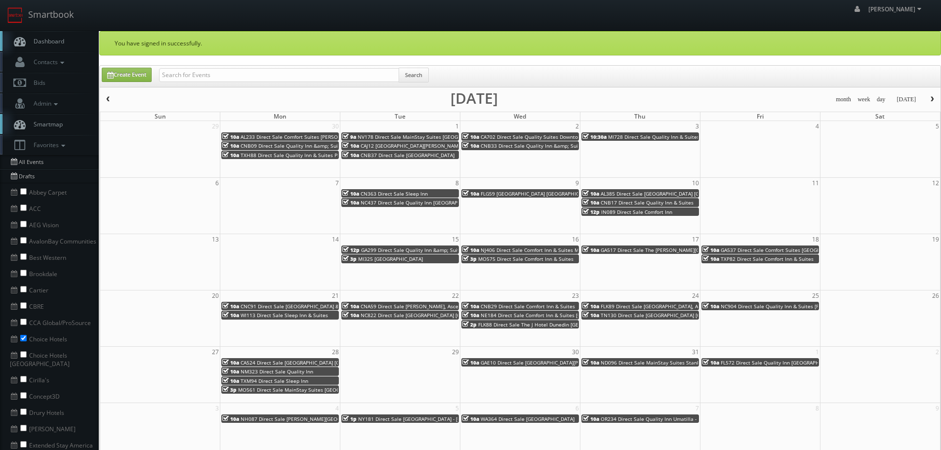
click at [523, 316] on span "NE184 Direct Sale Comfort Inn & Suites [GEOGRAPHIC_DATA]" at bounding box center [553, 315] width 144 height 7
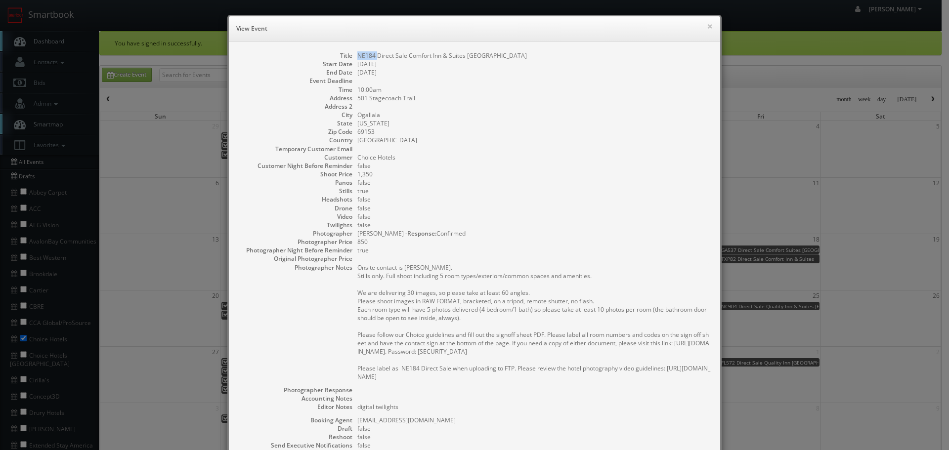
drag, startPoint x: 374, startPoint y: 54, endPoint x: 370, endPoint y: 61, distance: 8.2
click at [357, 54] on dd "NE184 Direct Sale Comfort Inn & Suites [GEOGRAPHIC_DATA]" at bounding box center [533, 55] width 353 height 8
drag, startPoint x: 393, startPoint y: 64, endPoint x: 353, endPoint y: 64, distance: 40.0
click at [353, 64] on dl "Title NE184 Direct Sale Comfort Inn & Suites [GEOGRAPHIC_DATA] Start Date [DATE…" at bounding box center [474, 288] width 471 height 475
click at [707, 23] on button "×" at bounding box center [710, 26] width 6 height 7
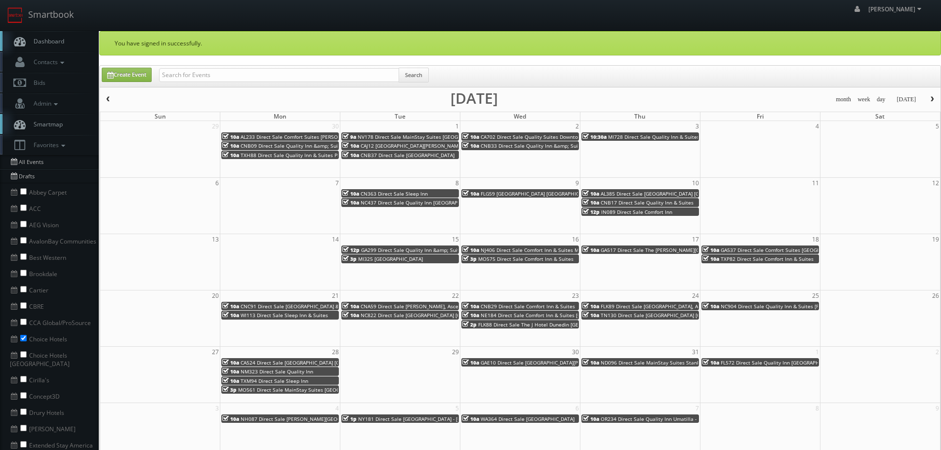
click at [518, 322] on span "FLK88 Direct Sale The J Hotel Dunedin [GEOGRAPHIC_DATA], Ascend Hotel Collection" at bounding box center [578, 324] width 201 height 7
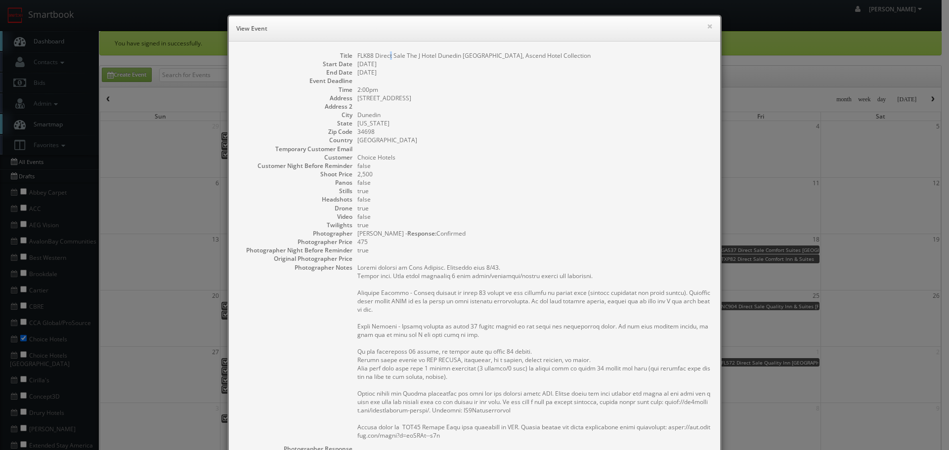
click at [387, 55] on dd "FLK88 Direct Sale The J Hotel Dunedin [GEOGRAPHIC_DATA], Ascend Hotel Collection" at bounding box center [533, 55] width 353 height 8
drag, startPoint x: 373, startPoint y: 54, endPoint x: 353, endPoint y: 54, distance: 20.3
click at [353, 54] on dl "Title FLK88 Direct Sale The J Hotel Dunedin [GEOGRAPHIC_DATA], Ascend Hotel Col…" at bounding box center [474, 315] width 471 height 529
drag, startPoint x: 512, startPoint y: 55, endPoint x: 494, endPoint y: 56, distance: 18.3
click at [494, 56] on dd "FLK88 Direct Sale The J Hotel Dunedin [GEOGRAPHIC_DATA], Ascend Hotel Collection" at bounding box center [533, 55] width 353 height 8
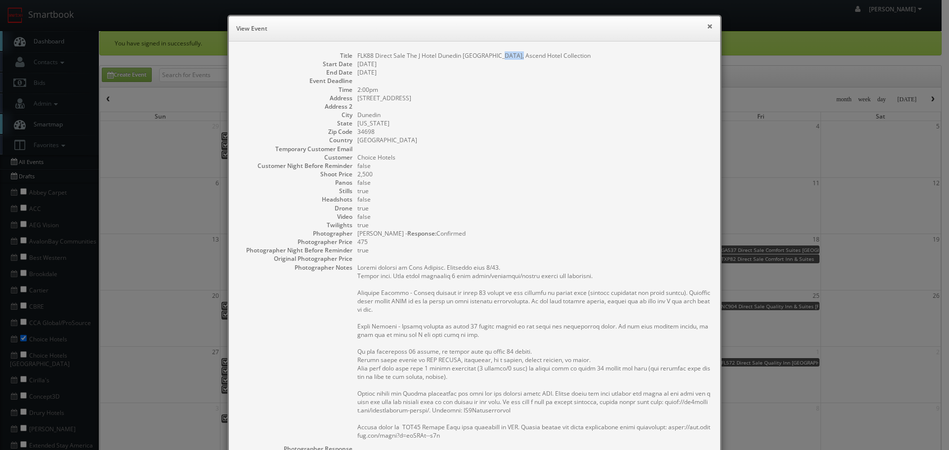
click at [707, 27] on button "×" at bounding box center [710, 26] width 6 height 7
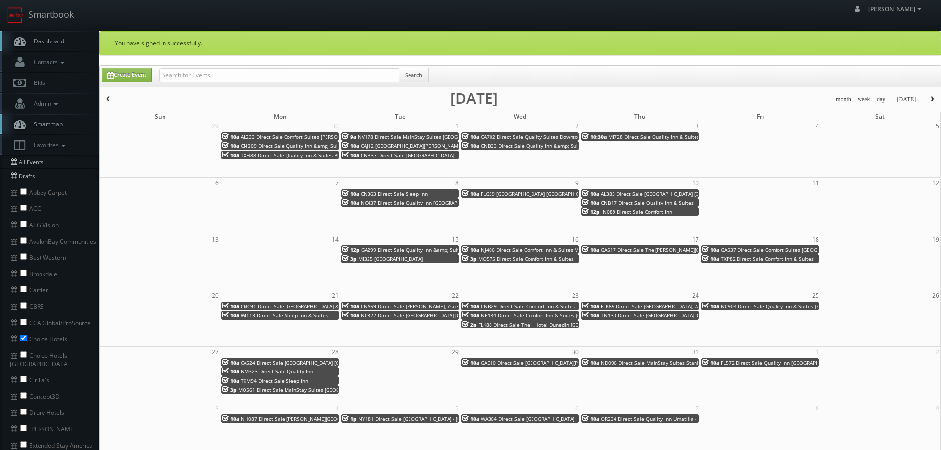
click at [662, 307] on span "FLK89 Direct Sale [GEOGRAPHIC_DATA], Ascend Hotel Collection" at bounding box center [676, 306] width 151 height 7
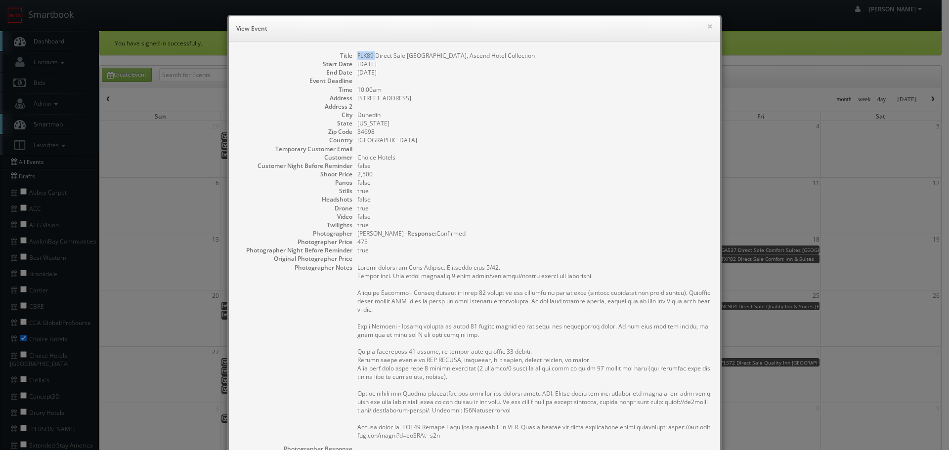
drag, startPoint x: 371, startPoint y: 54, endPoint x: 354, endPoint y: 55, distance: 17.4
click at [357, 55] on dd "FLK89 Direct Sale [GEOGRAPHIC_DATA], Ascend Hotel Collection" at bounding box center [533, 55] width 353 height 8
drag, startPoint x: 392, startPoint y: 63, endPoint x: 354, endPoint y: 63, distance: 38.0
click at [357, 63] on dd "[DATE]" at bounding box center [533, 64] width 353 height 8
click at [707, 26] on button "×" at bounding box center [710, 26] width 6 height 7
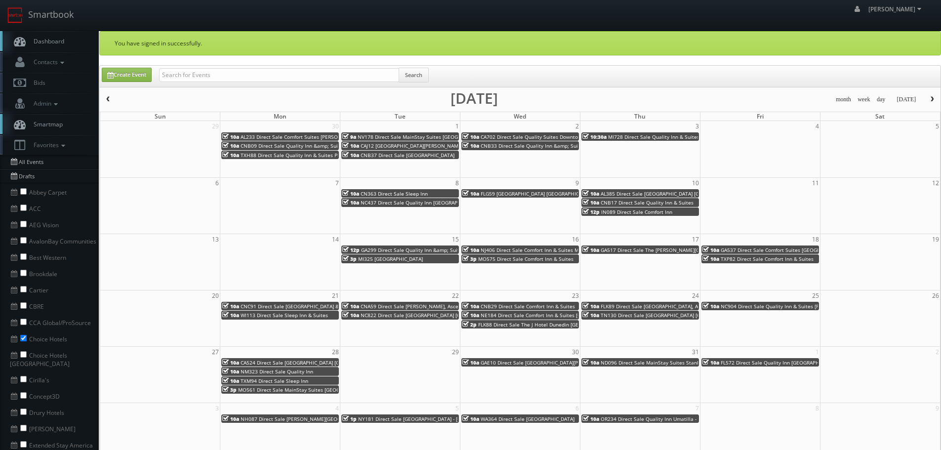
click at [610, 317] on span "TN130 Direct Sale [GEOGRAPHIC_DATA] [GEOGRAPHIC_DATA] - [GEOGRAPHIC_DATA]" at bounding box center [699, 315] width 196 height 7
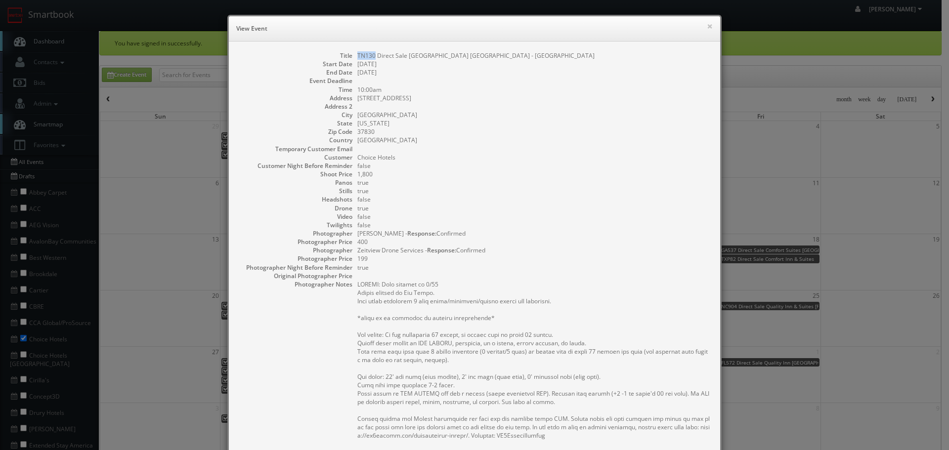
drag, startPoint x: 372, startPoint y: 55, endPoint x: 348, endPoint y: 57, distance: 23.4
click at [348, 57] on dl "Title TN130 Direct Sale [GEOGRAPHIC_DATA] [GEOGRAPHIC_DATA] - [GEOGRAPHIC_DATA]…" at bounding box center [474, 339] width 471 height 576
click at [707, 24] on button "×" at bounding box center [710, 26] width 6 height 7
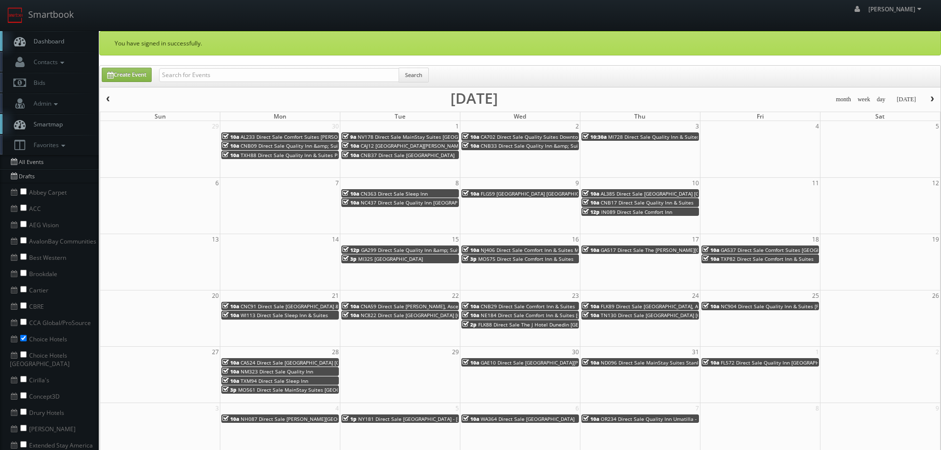
click at [763, 304] on span "NC904 Direct Sale Quality Inn & Suites [PERSON_NAME][GEOGRAPHIC_DATA]" at bounding box center [811, 306] width 181 height 7
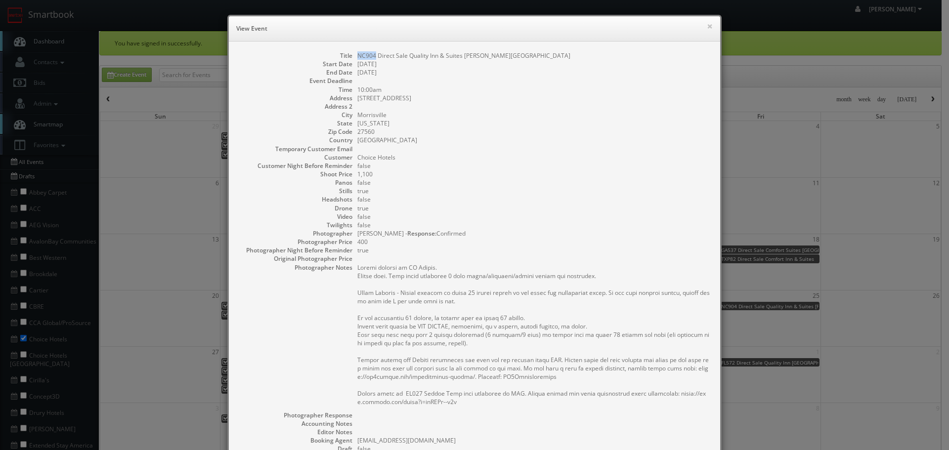
drag, startPoint x: 371, startPoint y: 58, endPoint x: 353, endPoint y: 55, distance: 18.4
click at [353, 55] on dl "Title NC904 Direct Sale Quality Inn & Suites [PERSON_NAME][GEOGRAPHIC_DATA] Sta…" at bounding box center [474, 298] width 471 height 495
drag, startPoint x: 457, startPoint y: 56, endPoint x: 405, endPoint y: 56, distance: 52.4
click at [405, 56] on dd "NC904 Direct Sale Quality Inn & Suites [PERSON_NAME][GEOGRAPHIC_DATA]" at bounding box center [533, 55] width 353 height 8
drag, startPoint x: 400, startPoint y: 64, endPoint x: 355, endPoint y: 63, distance: 45.0
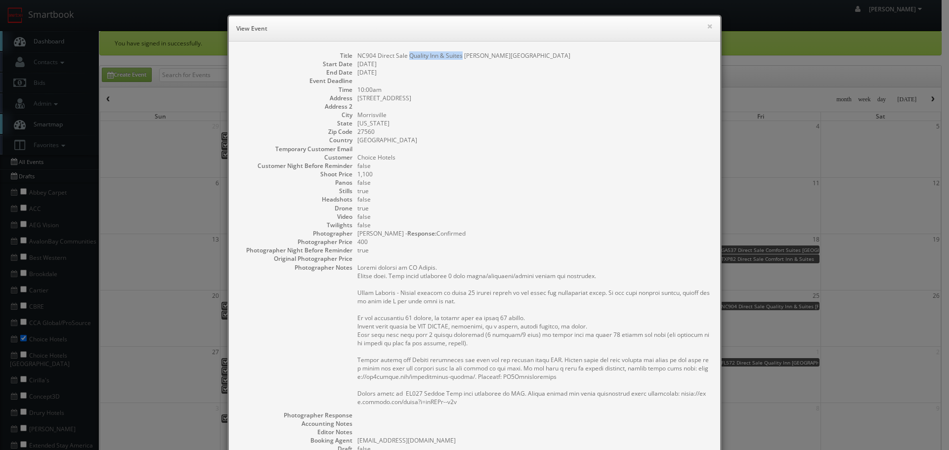
click at [357, 63] on dd "[DATE]" at bounding box center [533, 64] width 353 height 8
click at [707, 25] on button "×" at bounding box center [710, 26] width 6 height 7
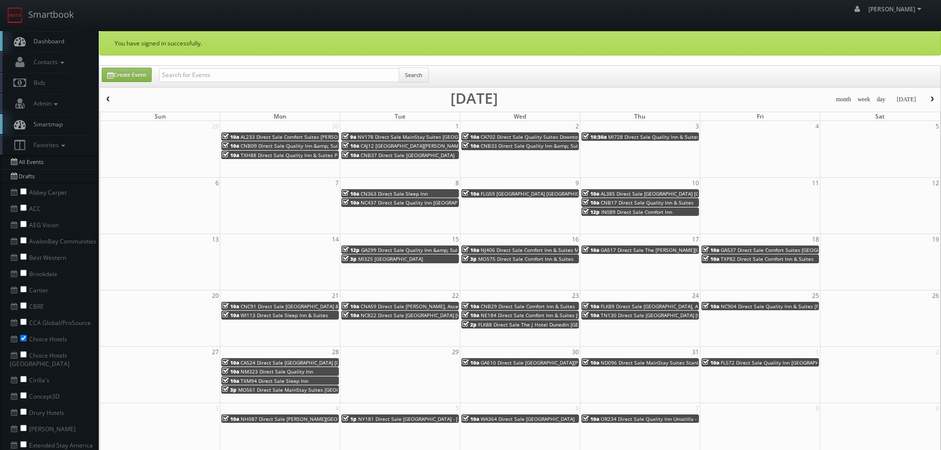
click at [292, 362] on span "CA524 Direct Sale [GEOGRAPHIC_DATA] [GEOGRAPHIC_DATA]" at bounding box center [312, 362] width 142 height 7
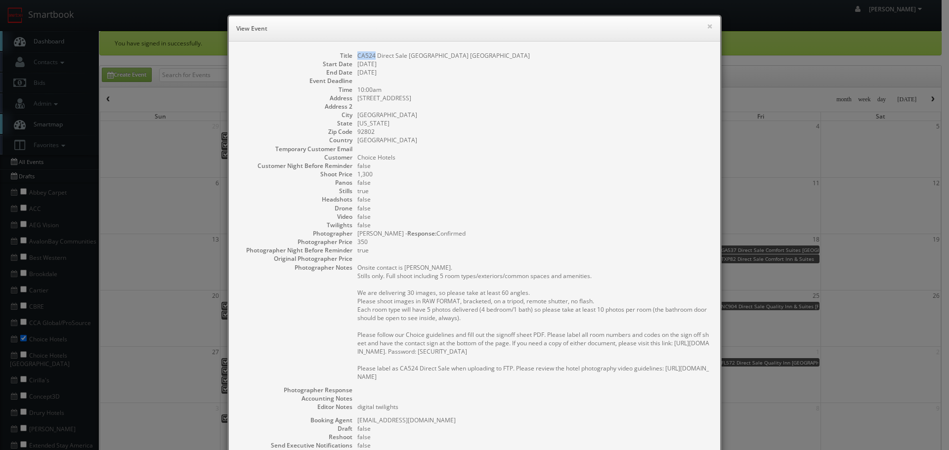
drag, startPoint x: 371, startPoint y: 54, endPoint x: 350, endPoint y: 54, distance: 20.8
click at [350, 54] on dl "Title CA524 Direct Sale [GEOGRAPHIC_DATA] [GEOGRAPHIC_DATA] Start Date [DATE] E…" at bounding box center [474, 288] width 471 height 475
click at [353, 64] on dl "Title CA524 Direct Sale [GEOGRAPHIC_DATA] [GEOGRAPHIC_DATA] Start Date [DATE] E…" at bounding box center [474, 288] width 471 height 475
click at [707, 24] on button "×" at bounding box center [710, 26] width 6 height 7
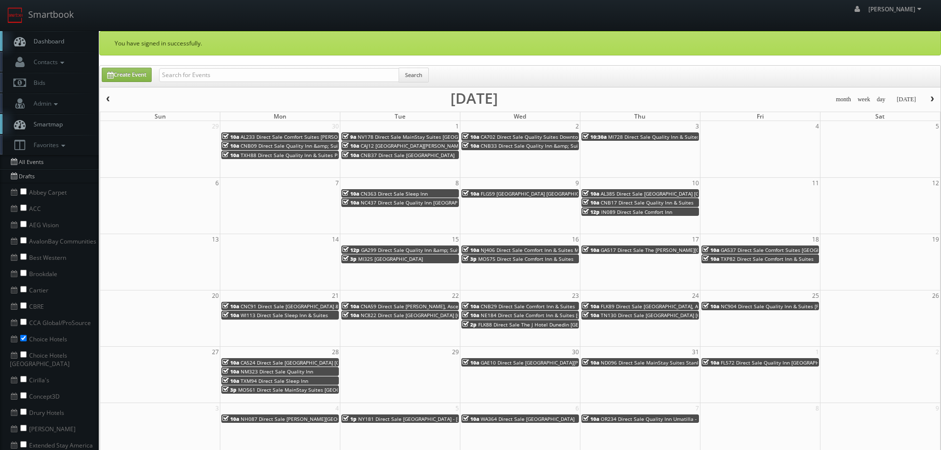
click at [245, 373] on span "NM323 Direct Sale Quality Inn" at bounding box center [277, 371] width 73 height 7
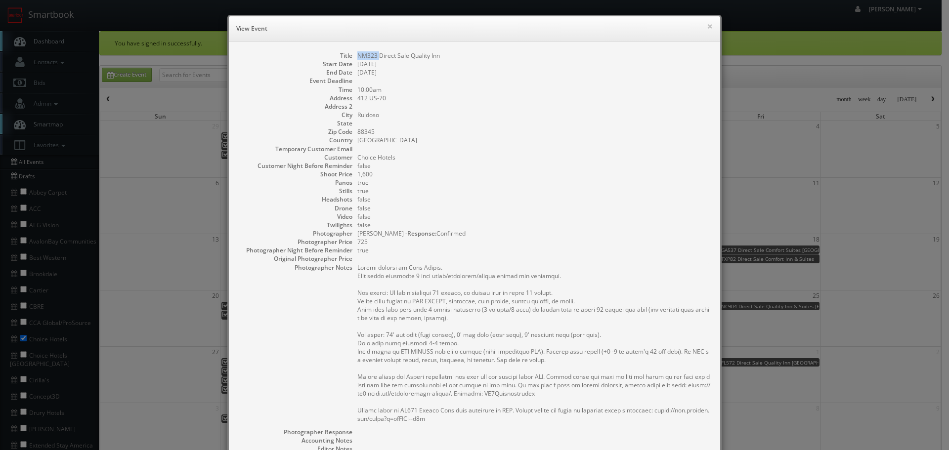
drag, startPoint x: 375, startPoint y: 55, endPoint x: 353, endPoint y: 57, distance: 21.8
click at [357, 57] on dd "NM323 Direct Sale Quality Inn" at bounding box center [533, 55] width 353 height 8
drag, startPoint x: 393, startPoint y: 55, endPoint x: 407, endPoint y: 53, distance: 14.0
click at [407, 53] on dd "NM323 Direct Sale Quality Inn" at bounding box center [533, 55] width 353 height 8
click at [708, 25] on button "×" at bounding box center [710, 26] width 6 height 7
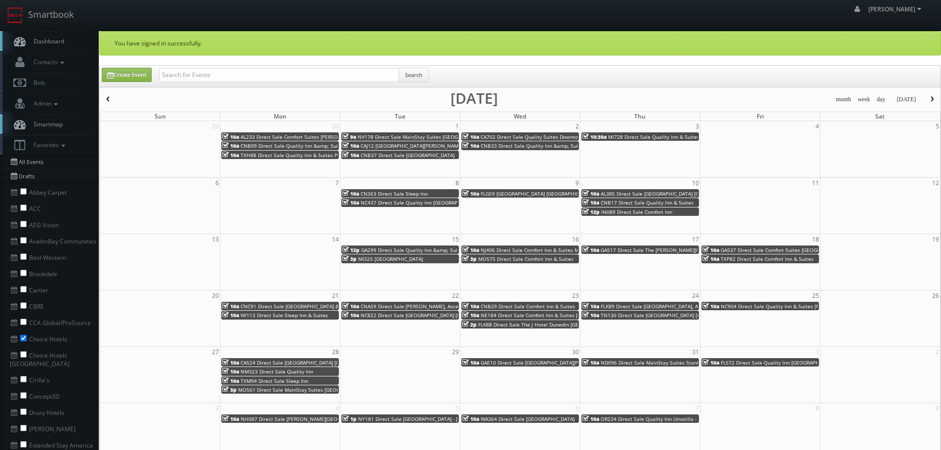
click at [260, 380] on span "TXM94 Direct Sale Sleep Inn" at bounding box center [275, 380] width 68 height 7
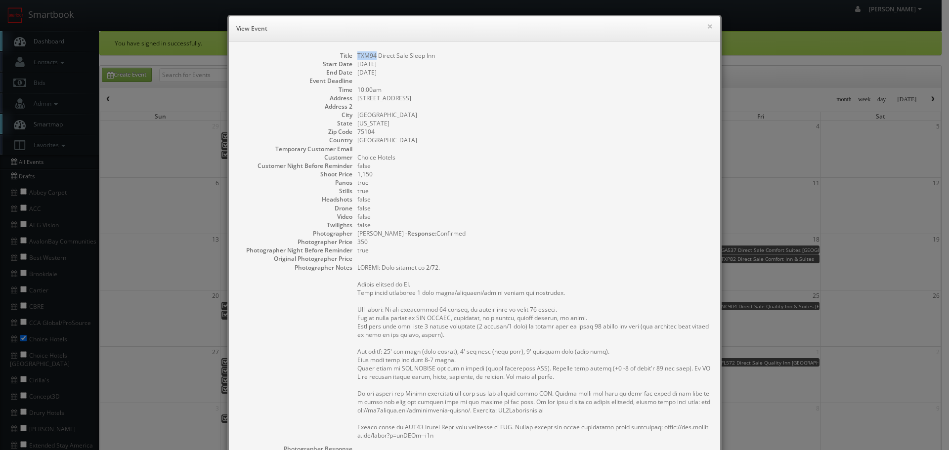
drag, startPoint x: 373, startPoint y: 54, endPoint x: 353, endPoint y: 57, distance: 20.4
click at [353, 57] on dl "Title TXM94 Direct Sale Sleep Inn Start Date [DATE] End Date [DATE] Event Deadl…" at bounding box center [474, 315] width 471 height 529
drag, startPoint x: 420, startPoint y: 59, endPoint x: 405, endPoint y: 59, distance: 14.8
click at [405, 59] on dd "TXM94 Direct Sale Sleep Inn" at bounding box center [533, 55] width 353 height 8
click at [707, 25] on button "×" at bounding box center [710, 26] width 6 height 7
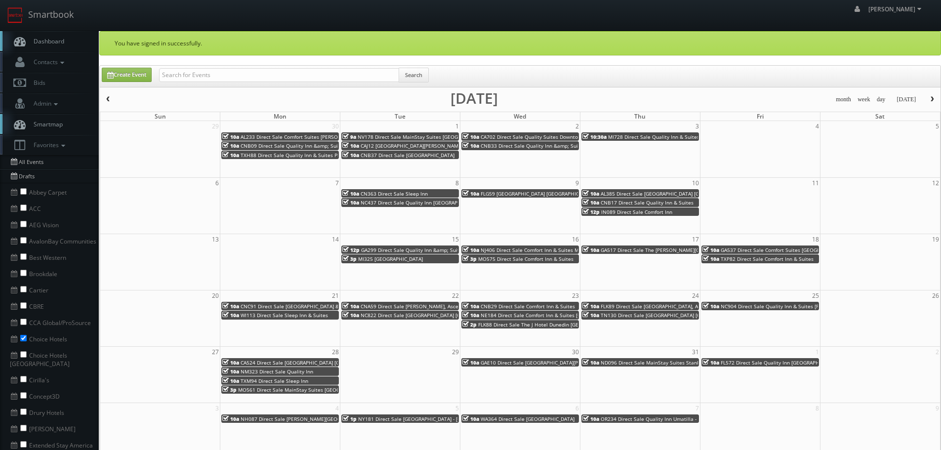
click at [249, 391] on span "MO561 Direct Sale MainStay Suites [GEOGRAPHIC_DATA]" at bounding box center [305, 389] width 135 height 7
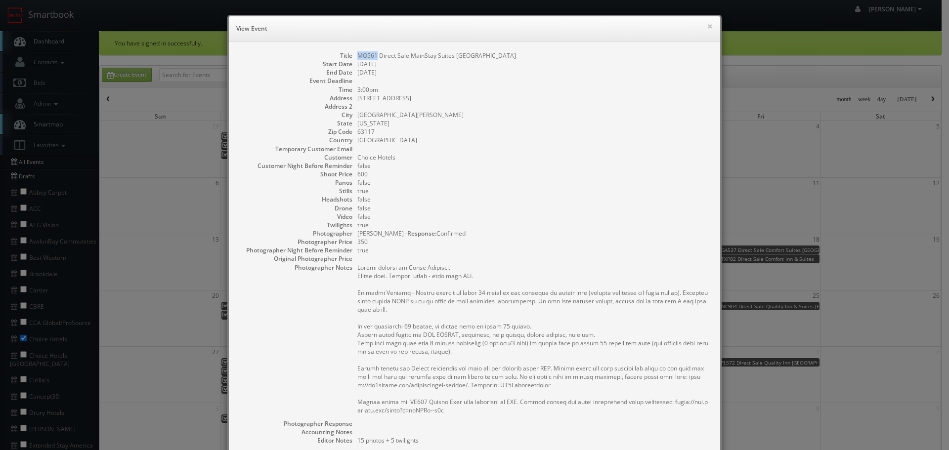
drag, startPoint x: 373, startPoint y: 58, endPoint x: 354, endPoint y: 59, distance: 19.3
click at [357, 59] on dd "MO561 Direct Sale MainStay Suites [GEOGRAPHIC_DATA]" at bounding box center [533, 55] width 353 height 8
drag, startPoint x: 450, startPoint y: 55, endPoint x: 407, endPoint y: 56, distance: 42.5
click at [407, 56] on dd "MO561 Direct Sale MainStay Suites [GEOGRAPHIC_DATA]" at bounding box center [533, 55] width 353 height 8
click at [707, 23] on button "×" at bounding box center [710, 26] width 6 height 7
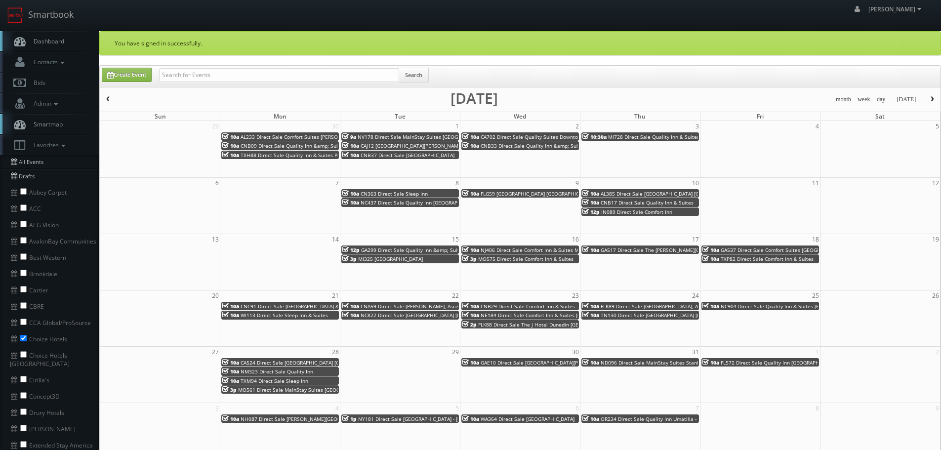
click at [519, 361] on span "GAE10 Direct Sale [GEOGRAPHIC_DATA][PERSON_NAME] - [GEOGRAPHIC_DATA]" at bounding box center [573, 362] width 185 height 7
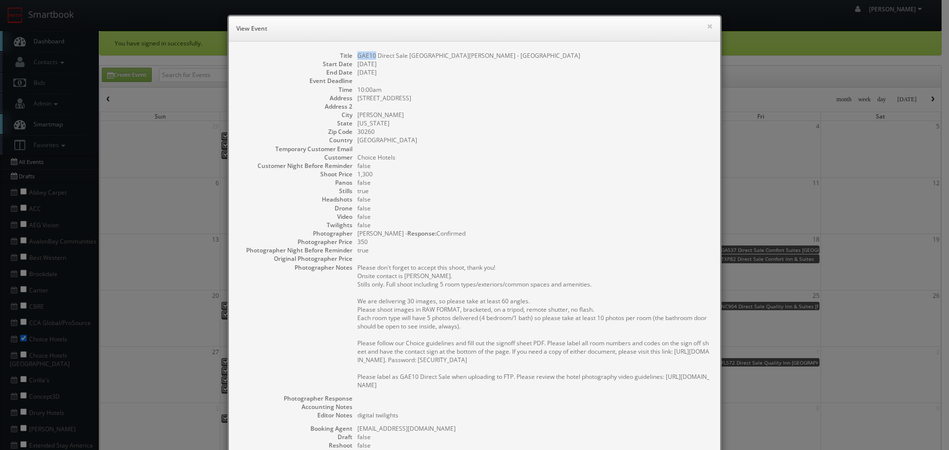
drag, startPoint x: 372, startPoint y: 56, endPoint x: 353, endPoint y: 56, distance: 19.3
click at [353, 56] on dl "Title GAE10 Direct Sale Clarion [GEOGRAPHIC_DATA][PERSON_NAME] - [GEOGRAPHIC_DA…" at bounding box center [474, 292] width 471 height 483
drag, startPoint x: 424, startPoint y: 53, endPoint x: 404, endPoint y: 56, distance: 21.0
click at [404, 56] on dd "GAE10 Direct Sale [GEOGRAPHIC_DATA][PERSON_NAME] - [GEOGRAPHIC_DATA]" at bounding box center [533, 55] width 353 height 8
drag, startPoint x: 444, startPoint y: 54, endPoint x: 406, endPoint y: 55, distance: 38.5
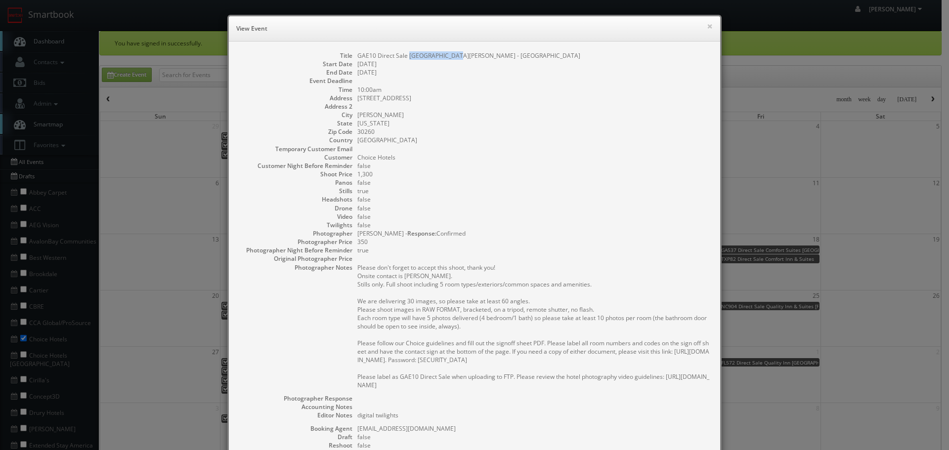
click at [406, 55] on dd "GAE10 Direct Sale [GEOGRAPHIC_DATA][PERSON_NAME] - [GEOGRAPHIC_DATA]" at bounding box center [533, 55] width 353 height 8
drag, startPoint x: 371, startPoint y: 64, endPoint x: 352, endPoint y: 65, distance: 18.8
click at [352, 65] on dl "Title GAE10 Direct Sale Clarion [GEOGRAPHIC_DATA][PERSON_NAME] - [GEOGRAPHIC_DA…" at bounding box center [474, 292] width 471 height 483
click at [707, 26] on button "×" at bounding box center [710, 26] width 6 height 7
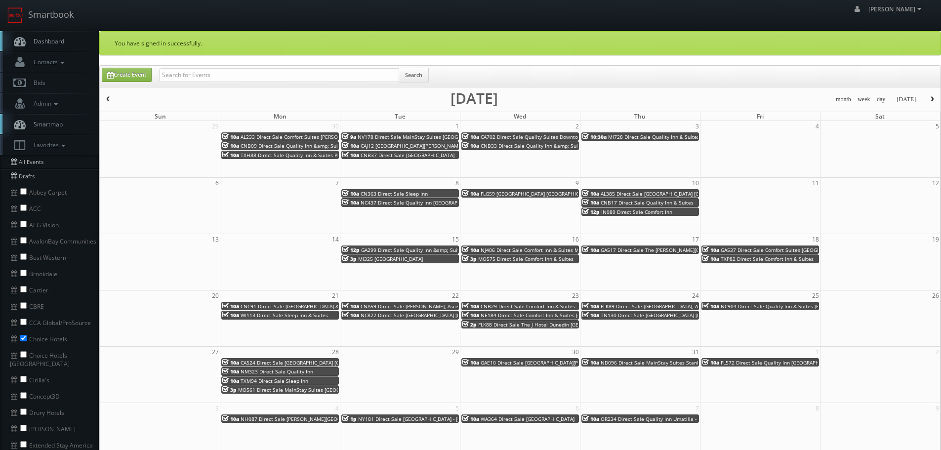
click at [660, 363] on span "ND096 Direct Sale MainStay Suites Stanley" at bounding box center [652, 362] width 103 height 7
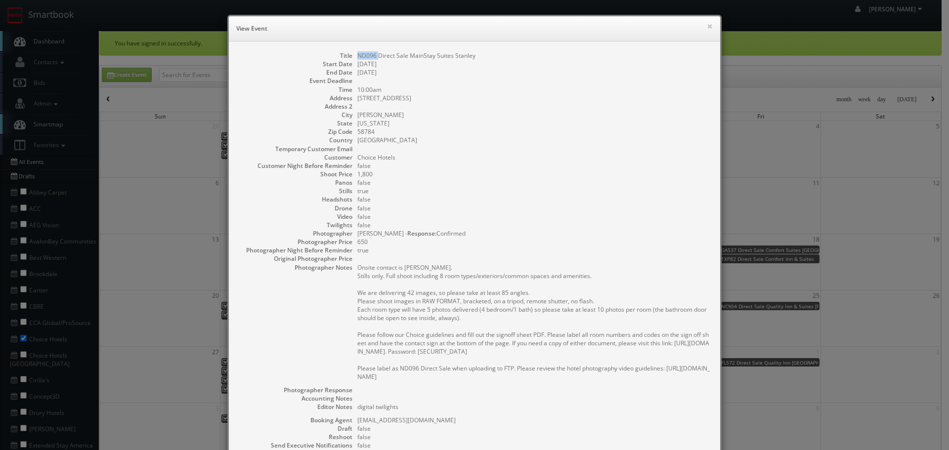
drag, startPoint x: 374, startPoint y: 57, endPoint x: 352, endPoint y: 55, distance: 22.8
click at [352, 55] on dl "Title ND096 Direct Sale MainStay Suites [PERSON_NAME] Start Date [DATE] End Dat…" at bounding box center [474, 288] width 471 height 475
drag, startPoint x: 437, startPoint y: 55, endPoint x: 406, endPoint y: 56, distance: 30.6
click at [406, 56] on dd "ND096 Direct Sale MainStay Suites Stanley" at bounding box center [533, 55] width 353 height 8
click at [707, 25] on button "×" at bounding box center [710, 26] width 6 height 7
